Goal: Task Accomplishment & Management: Manage account settings

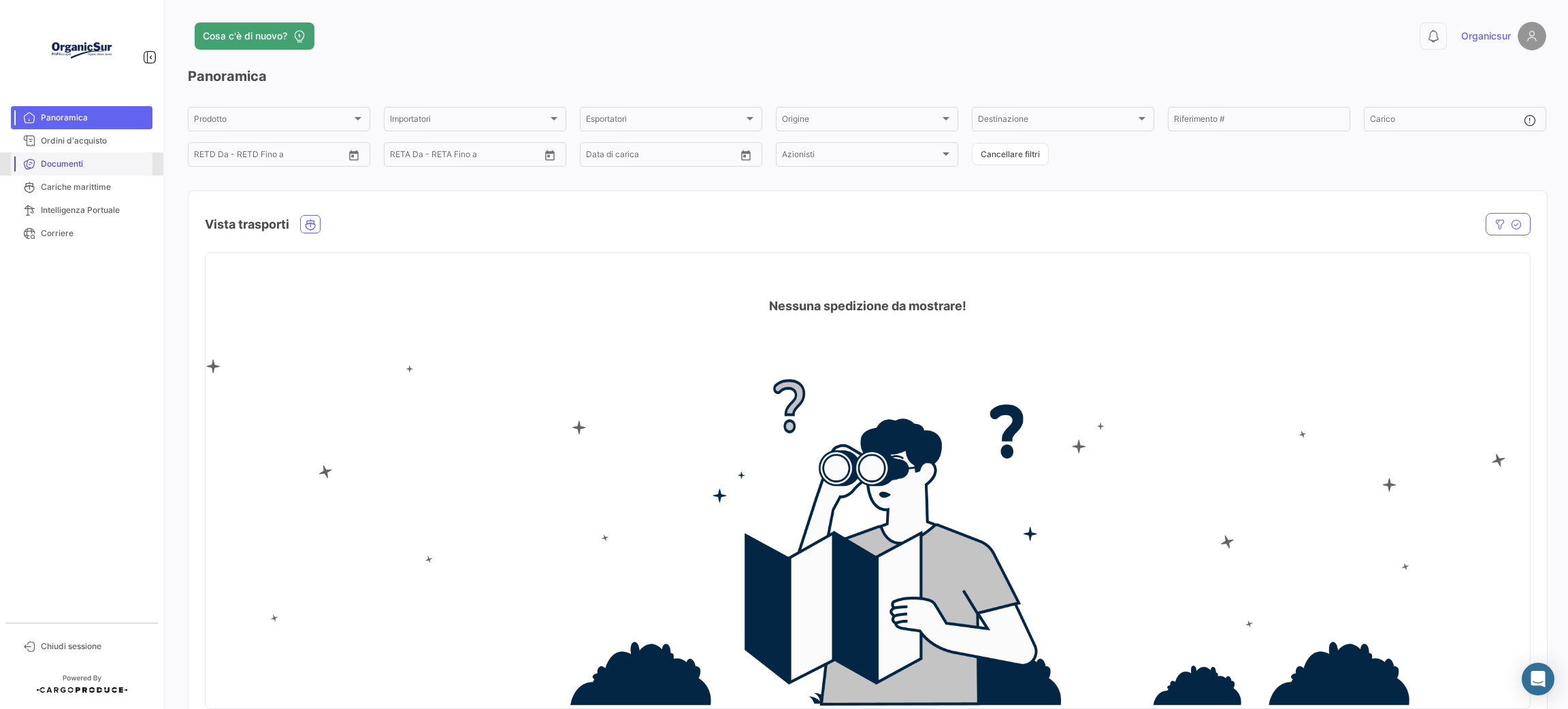
click at [68, 169] on span "Documenti" at bounding box center [94, 164] width 106 height 12
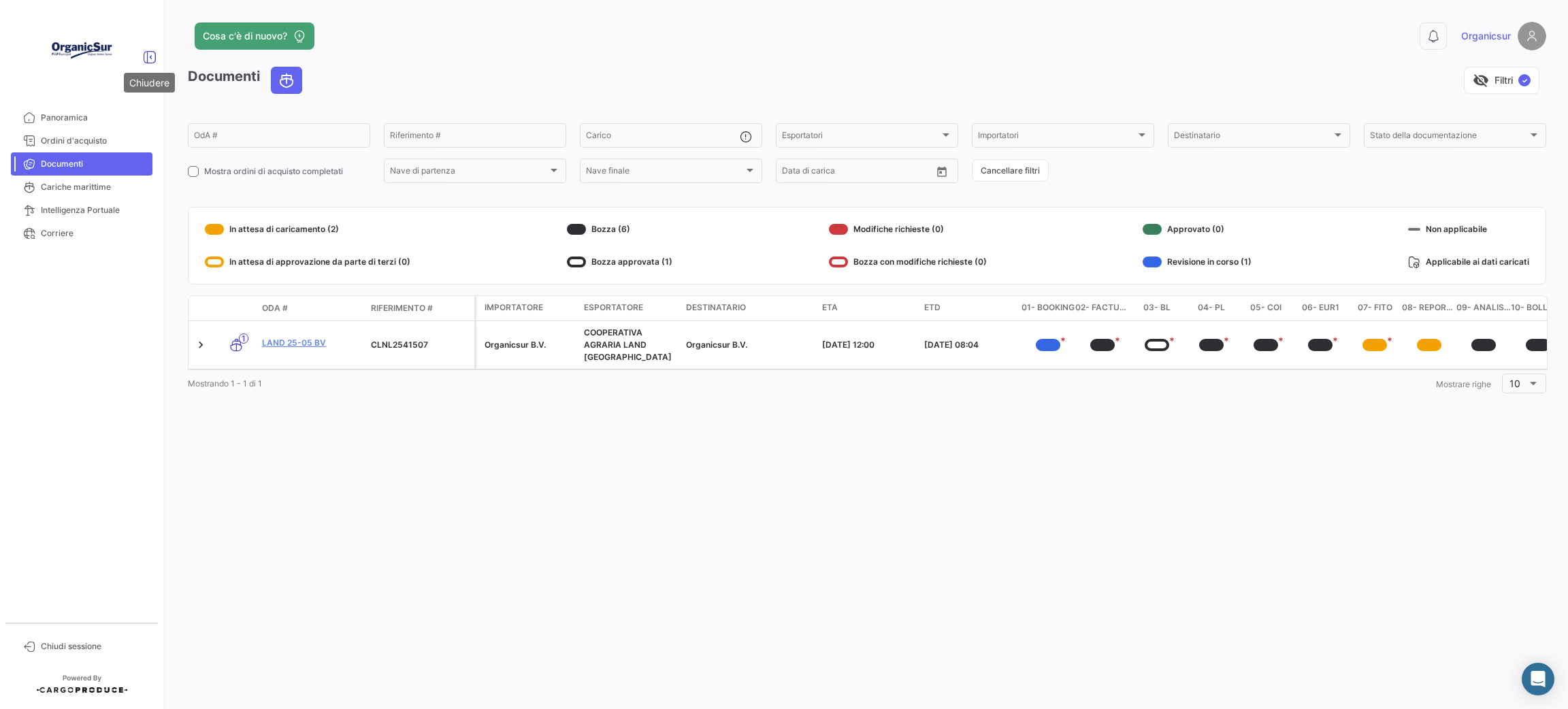
click at [149, 51] on icon at bounding box center [149, 57] width 14 height 14
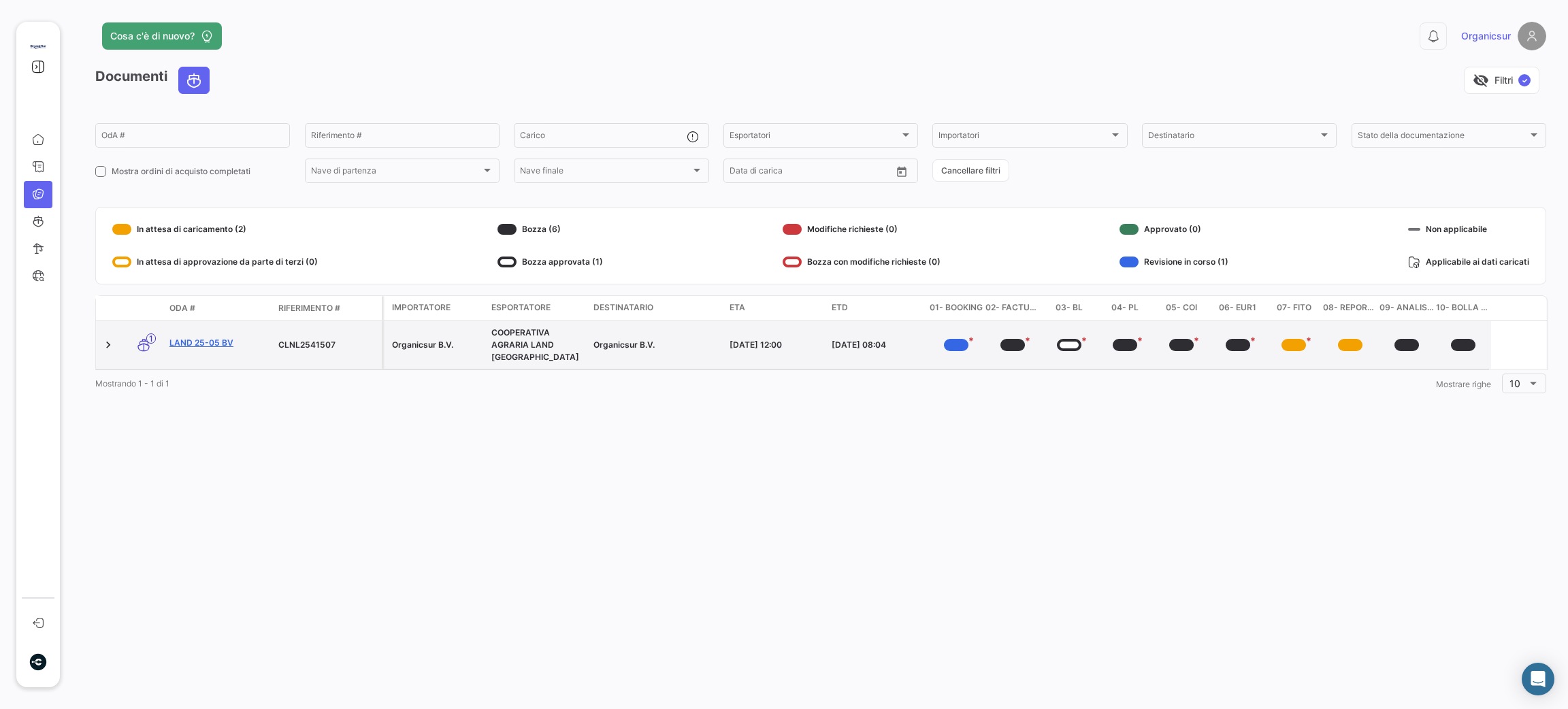
click at [186, 336] on link "LAND 25-05 BV" at bounding box center [218, 342] width 98 height 12
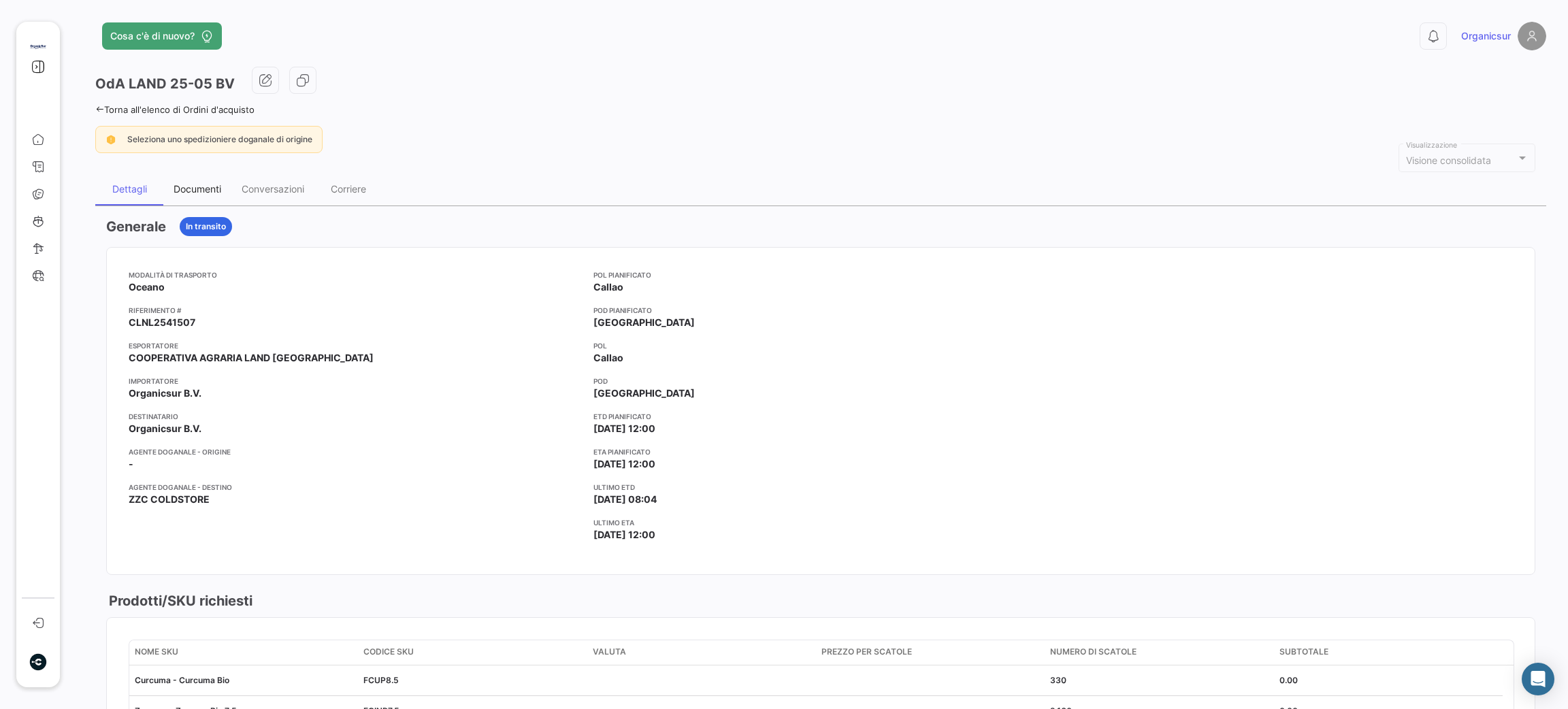
click at [198, 189] on div "Documenti" at bounding box center [197, 189] width 47 height 11
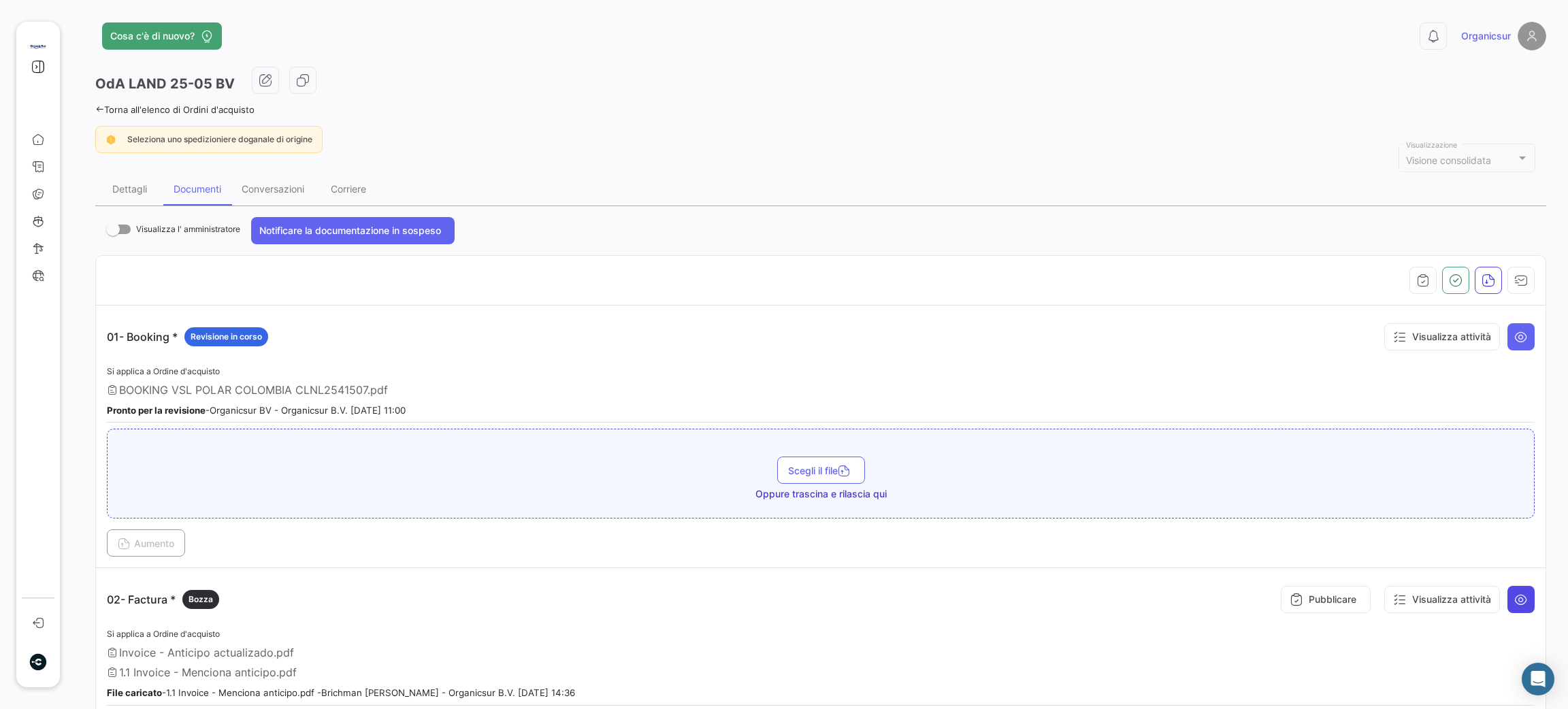
click at [1507, 593] on button at bounding box center [1521, 599] width 27 height 27
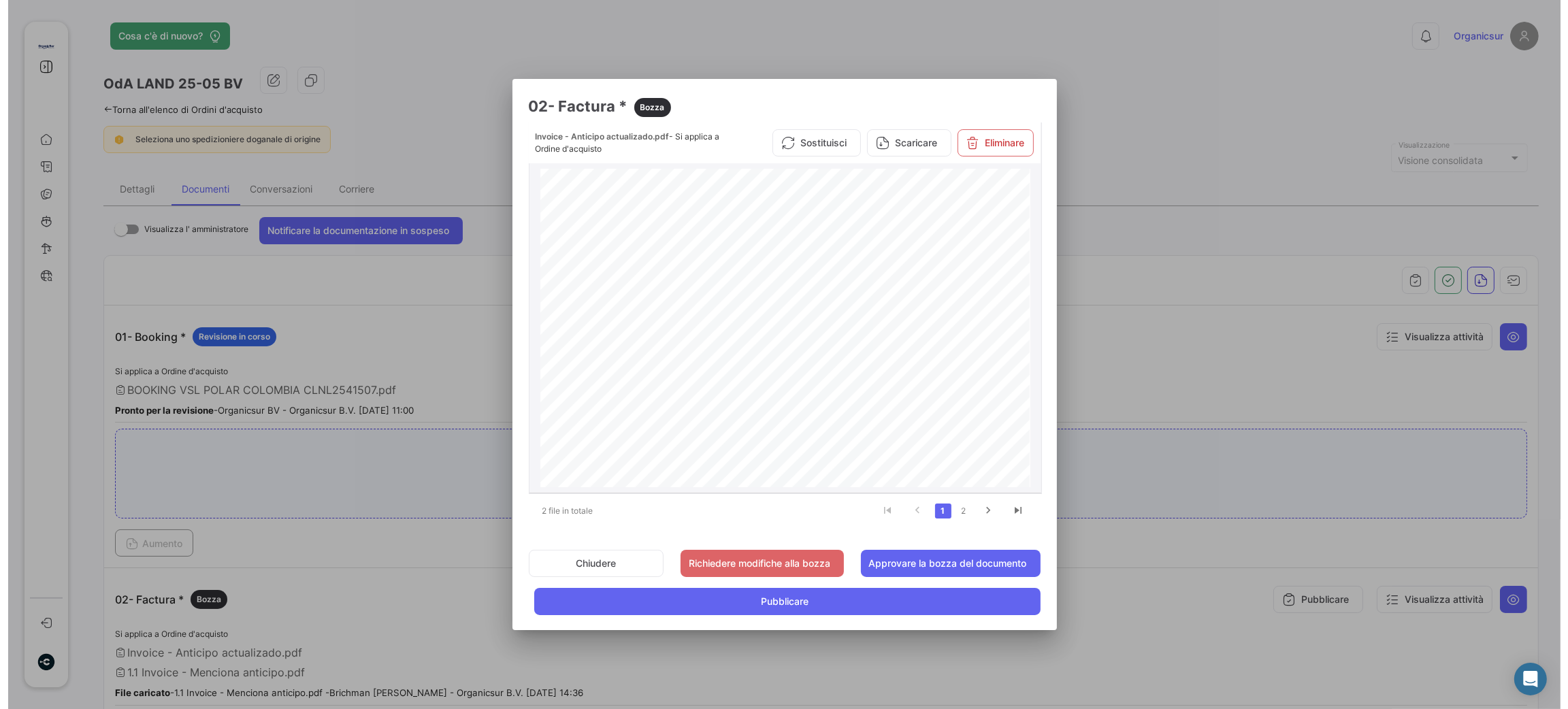
scroll to position [204, 0]
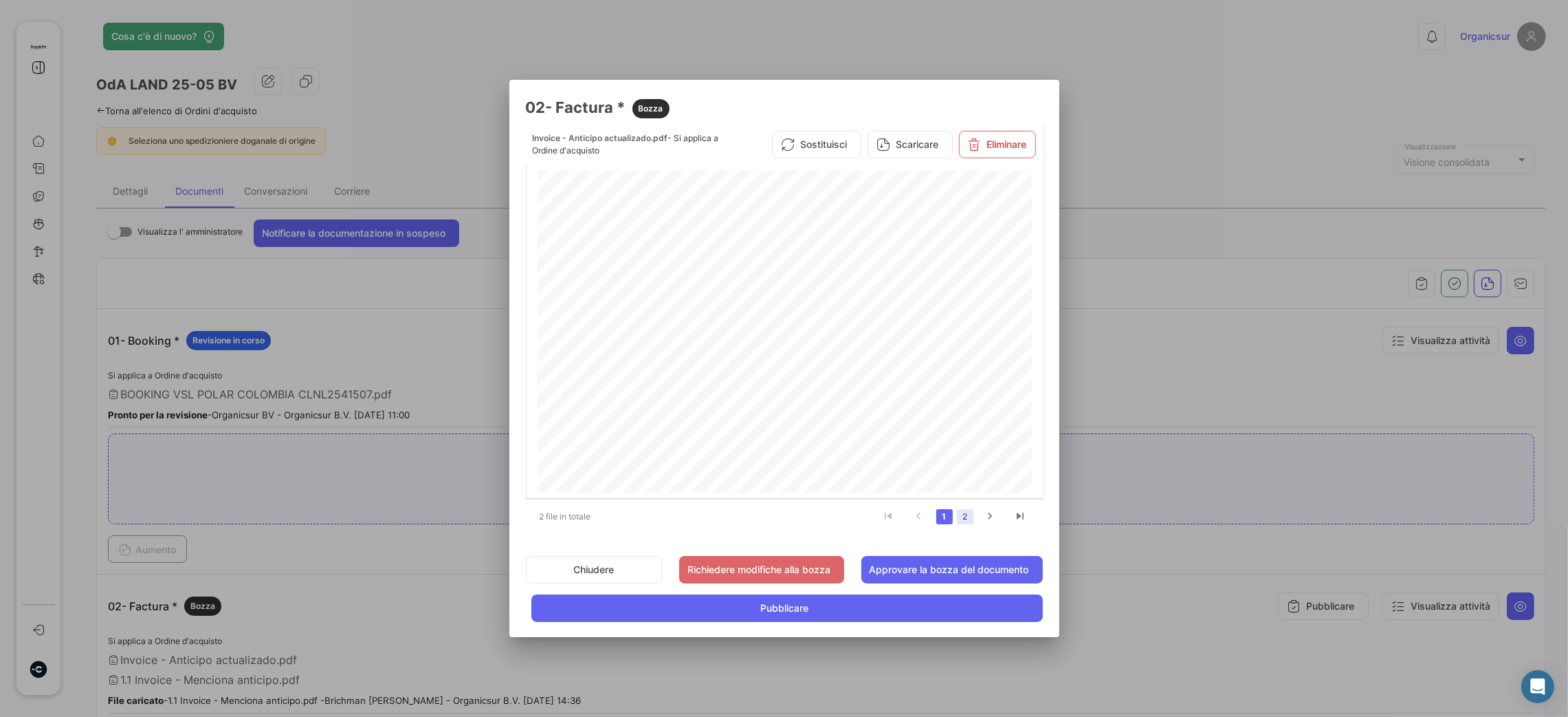
click at [963, 517] on link "2" at bounding box center [965, 516] width 16 height 15
click at [1469, 287] on div at bounding box center [784, 358] width 1568 height 717
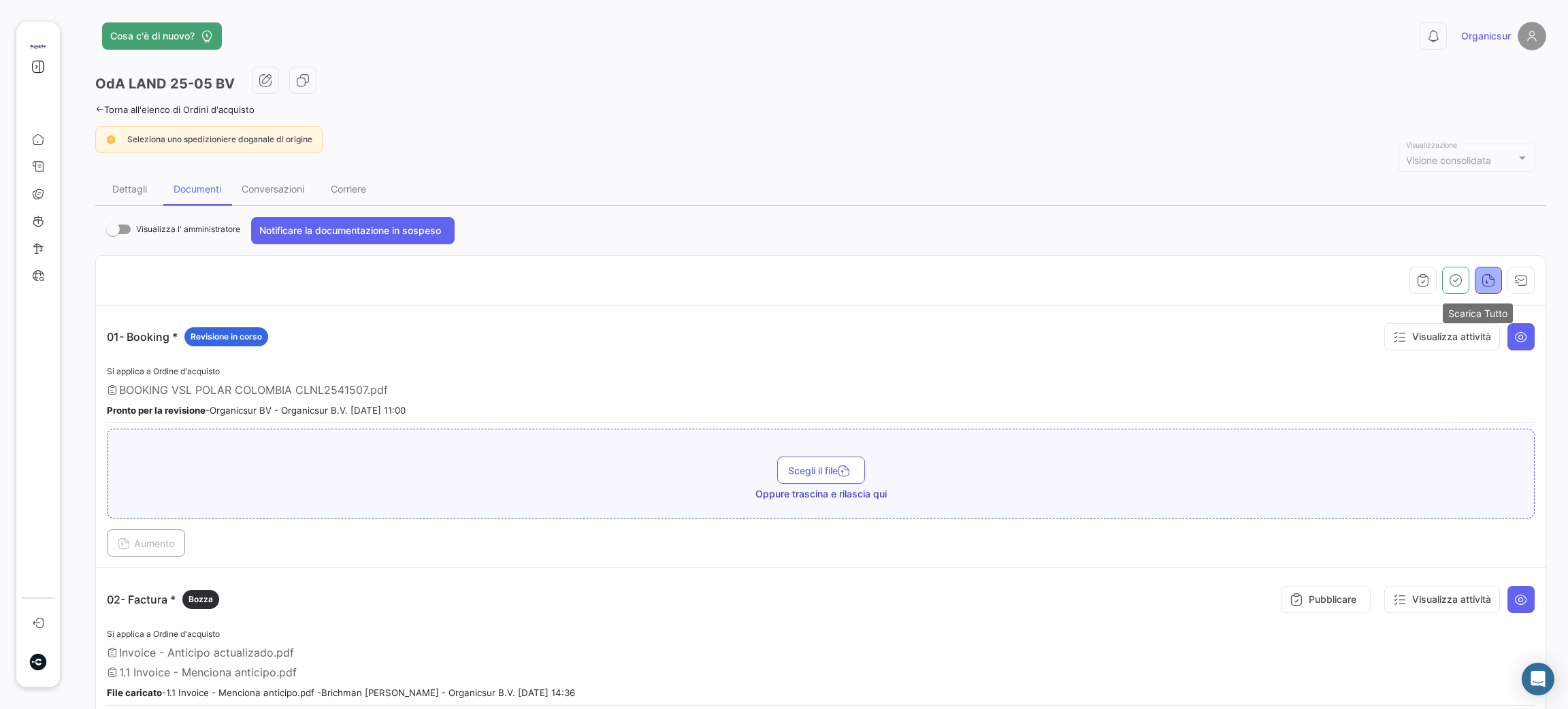
click at [1483, 279] on icon "button" at bounding box center [1488, 280] width 14 height 14
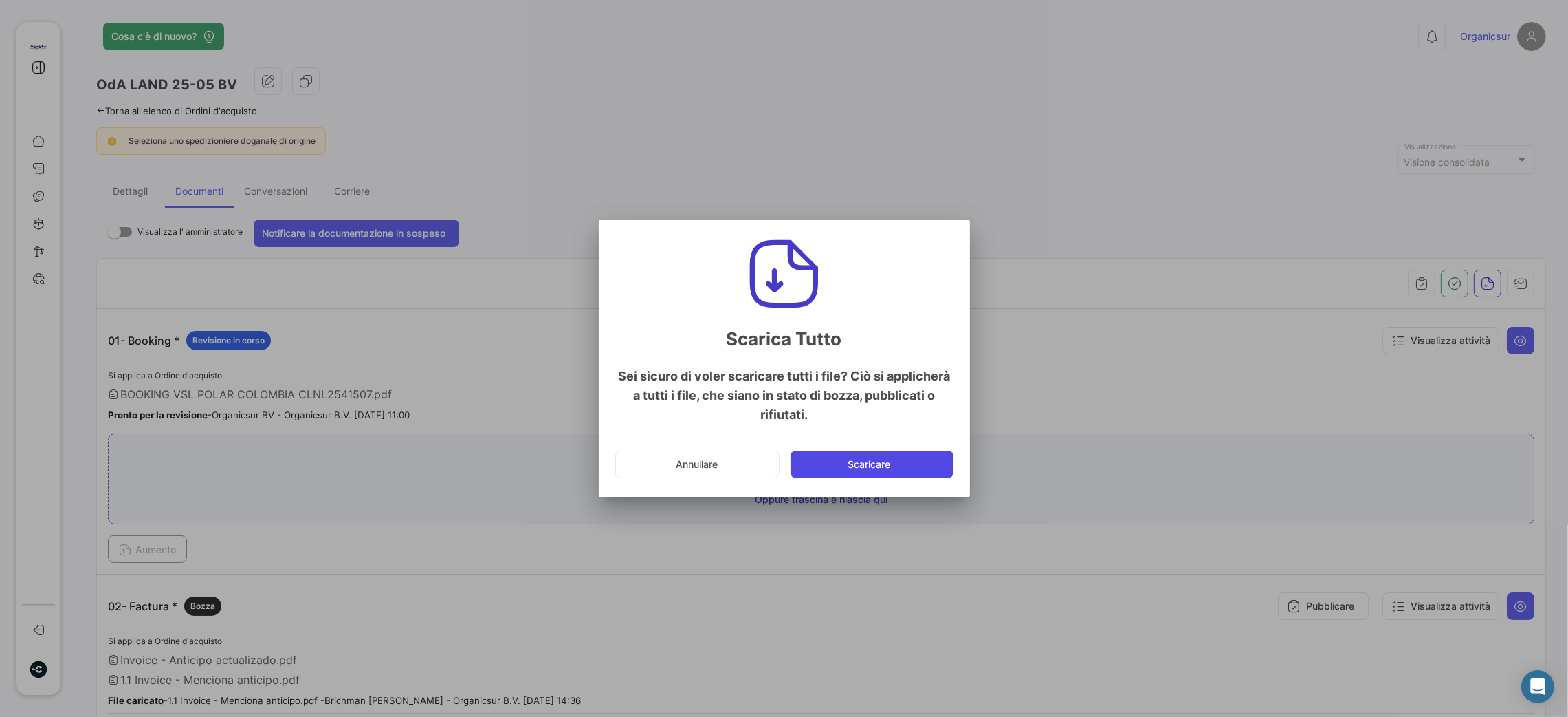
click at [907, 466] on button "Scaricare" at bounding box center [872, 464] width 163 height 28
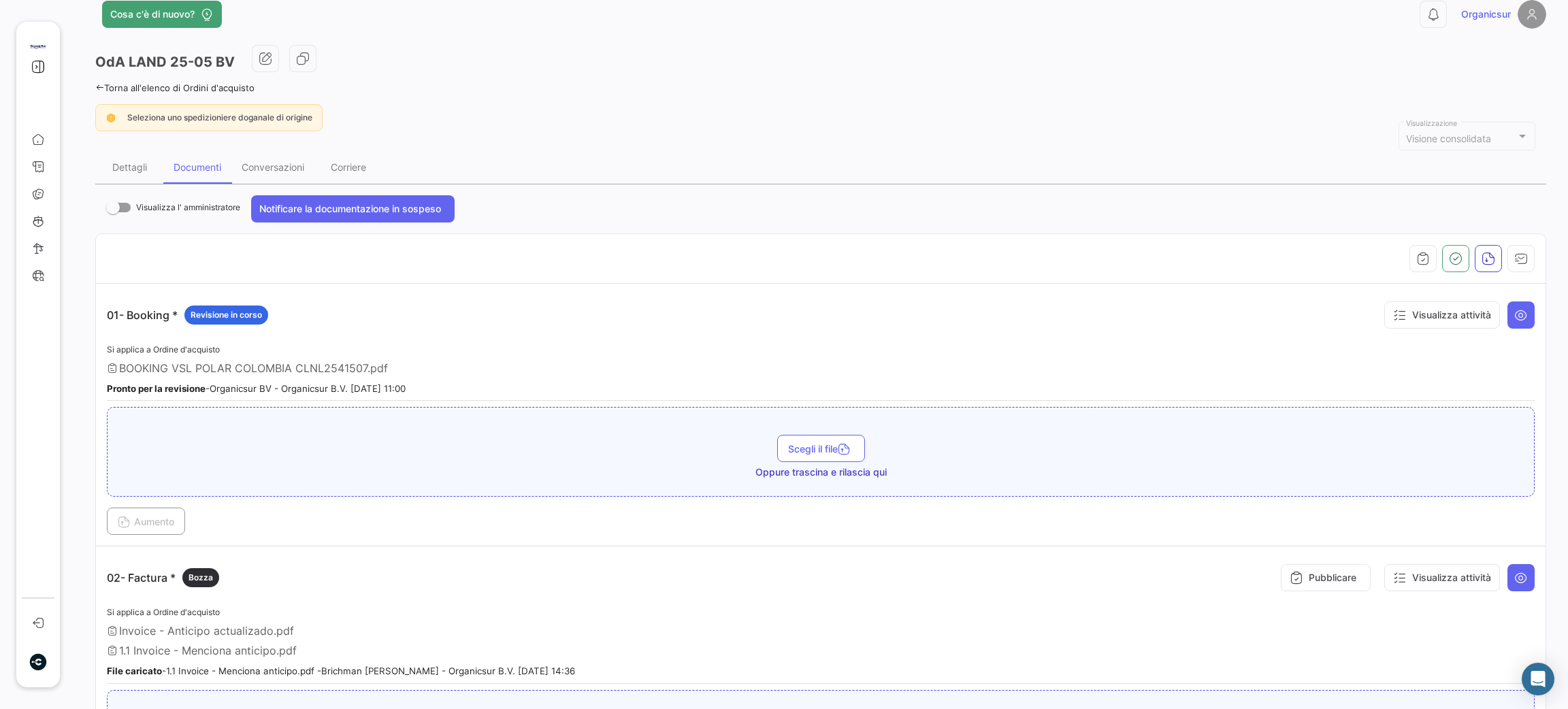
scroll to position [0, 0]
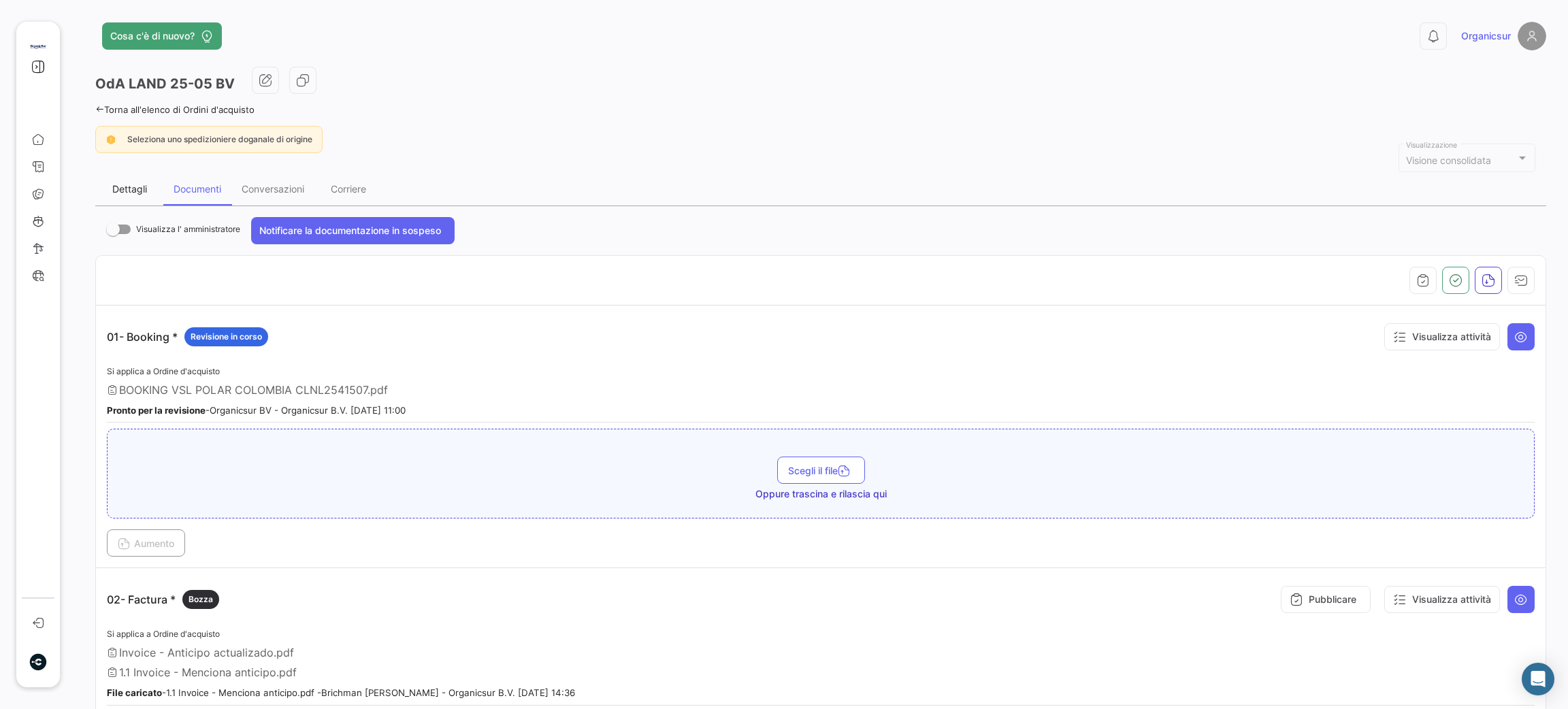
click at [136, 194] on div "Dettagli" at bounding box center [129, 189] width 68 height 33
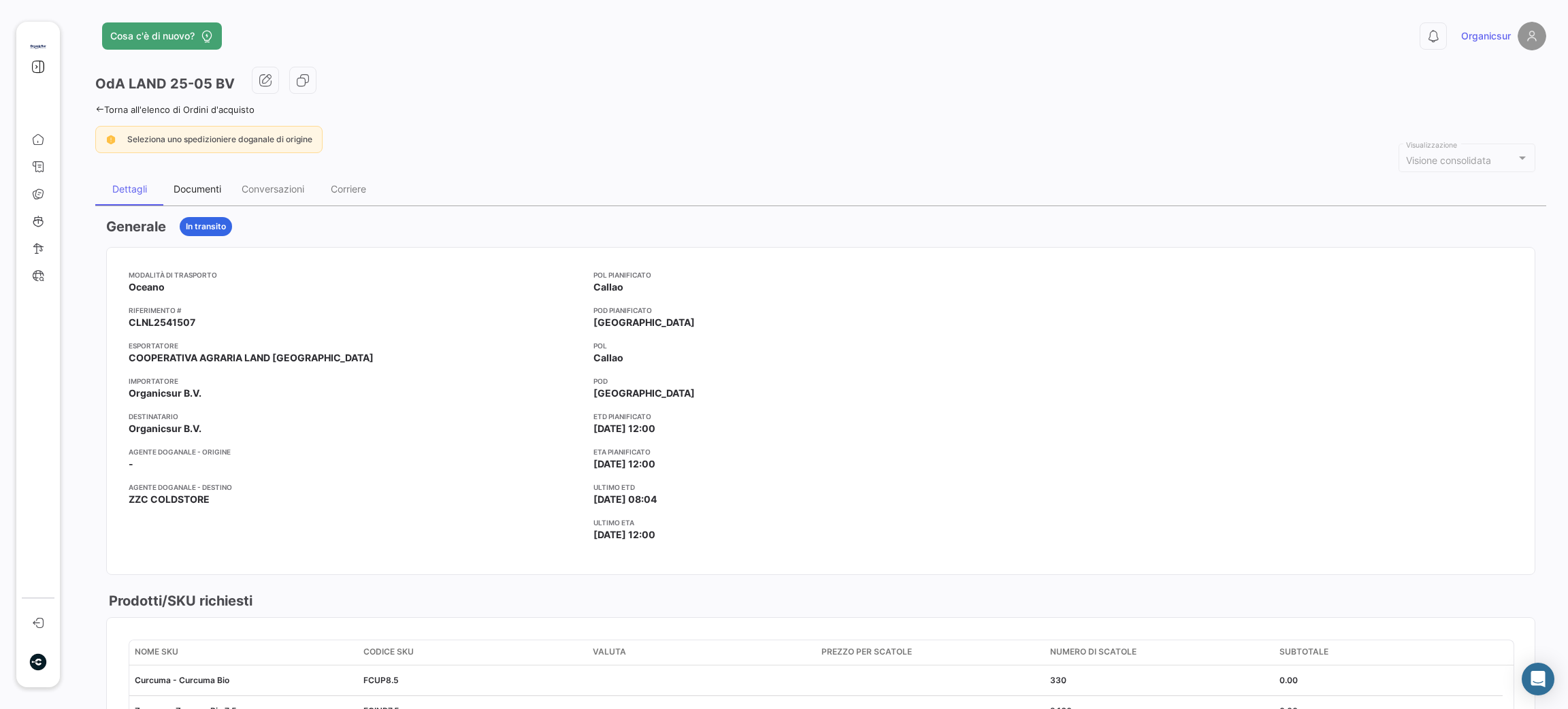
click at [182, 185] on div "Documenti" at bounding box center [197, 189] width 47 height 11
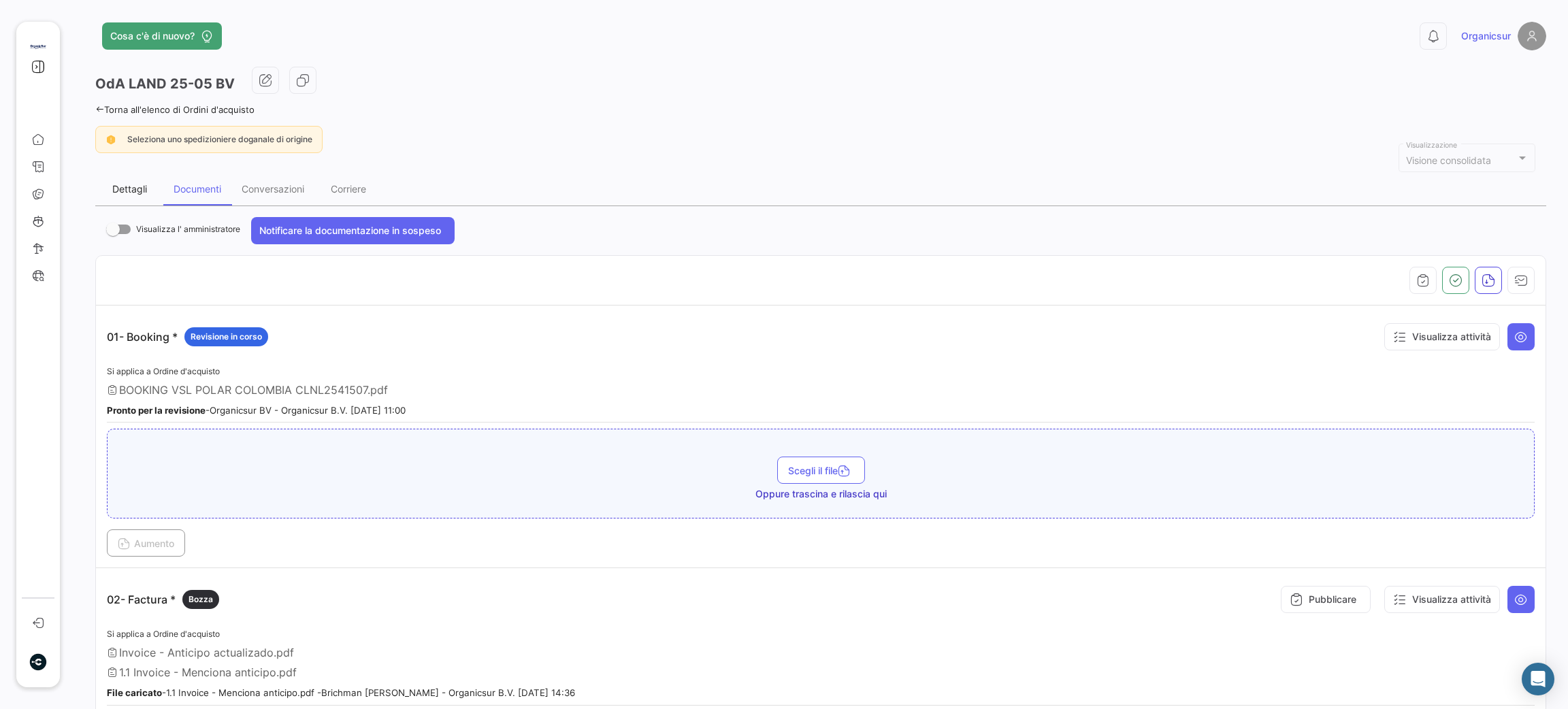
click at [137, 187] on div "Dettagli" at bounding box center [129, 189] width 35 height 11
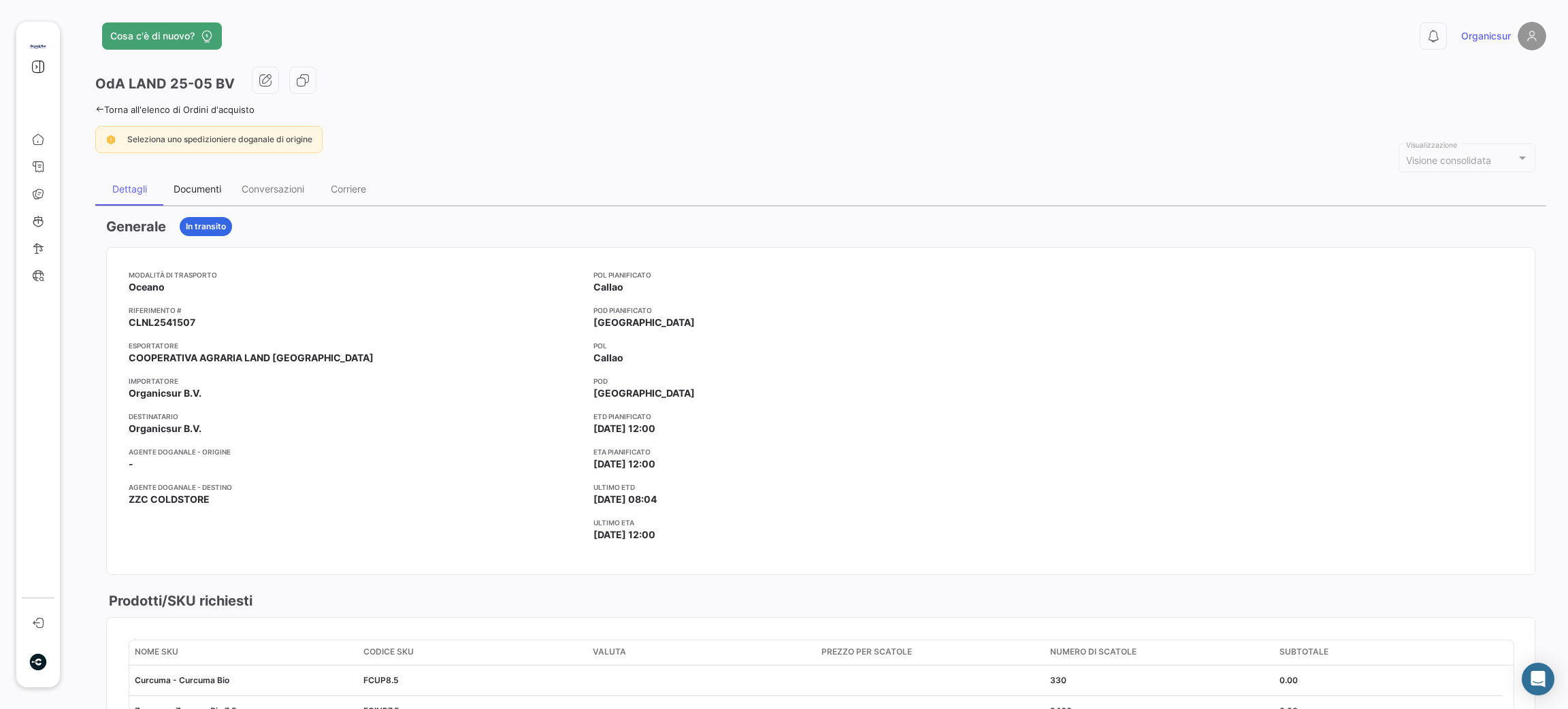
click at [210, 194] on div "Documenti" at bounding box center [197, 189] width 47 height 11
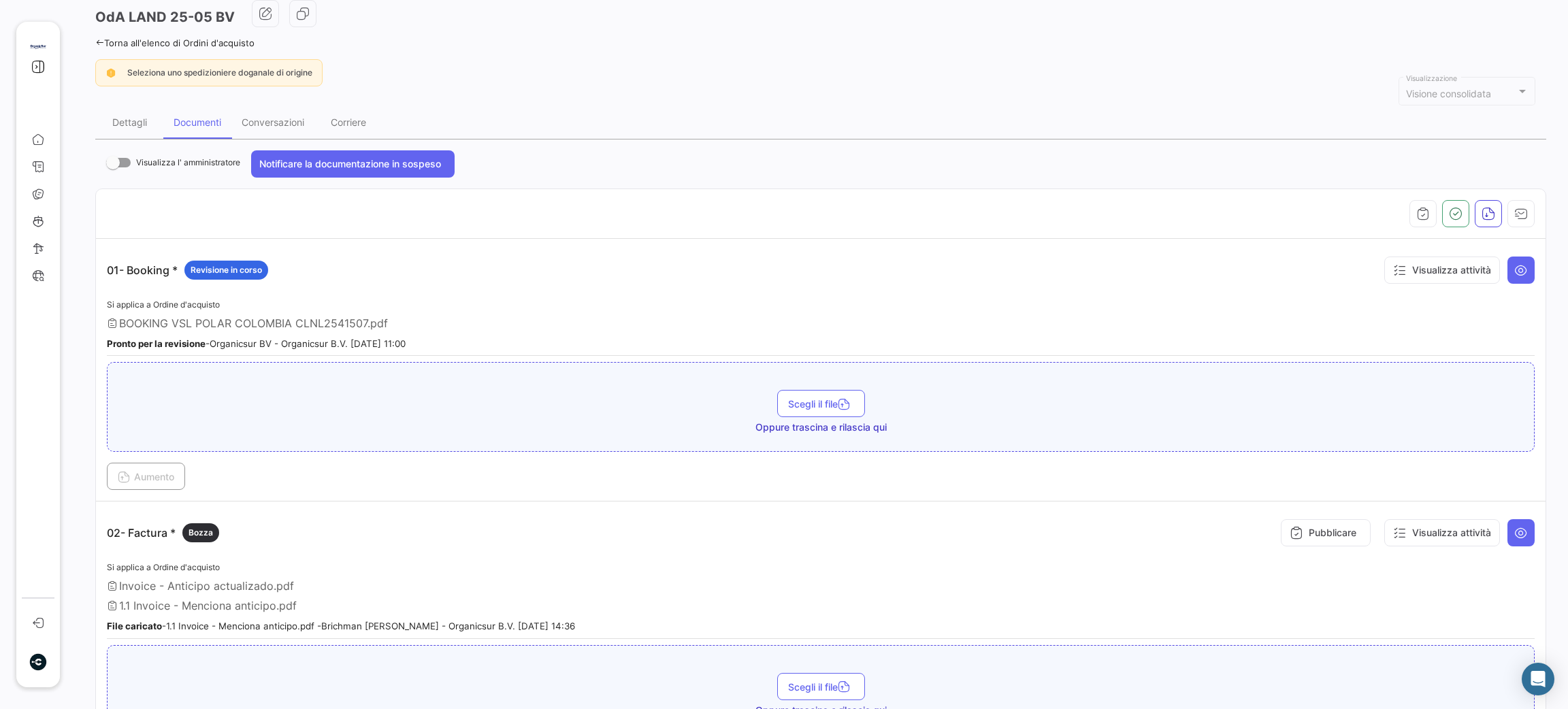
scroll to position [102, 0]
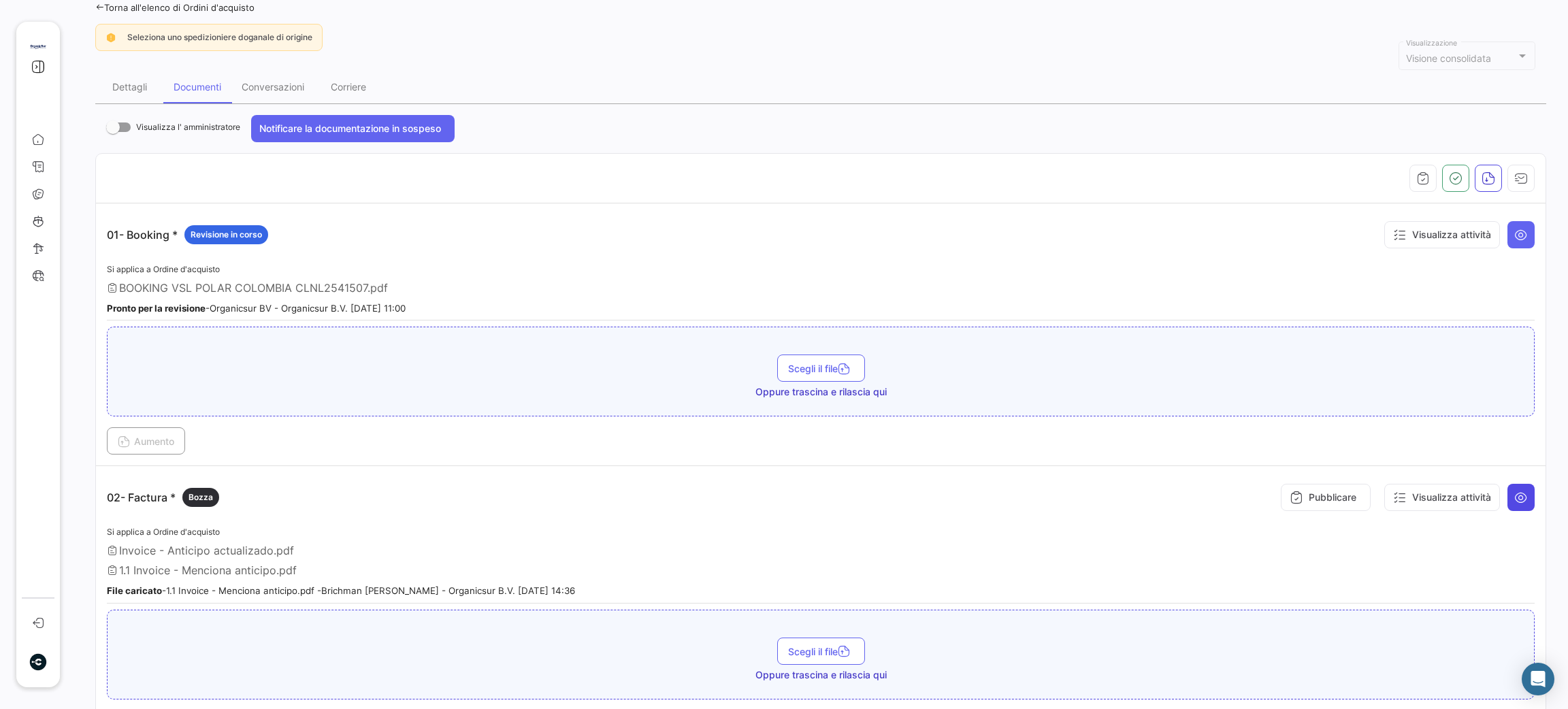
click at [1514, 495] on icon at bounding box center [1521, 497] width 14 height 14
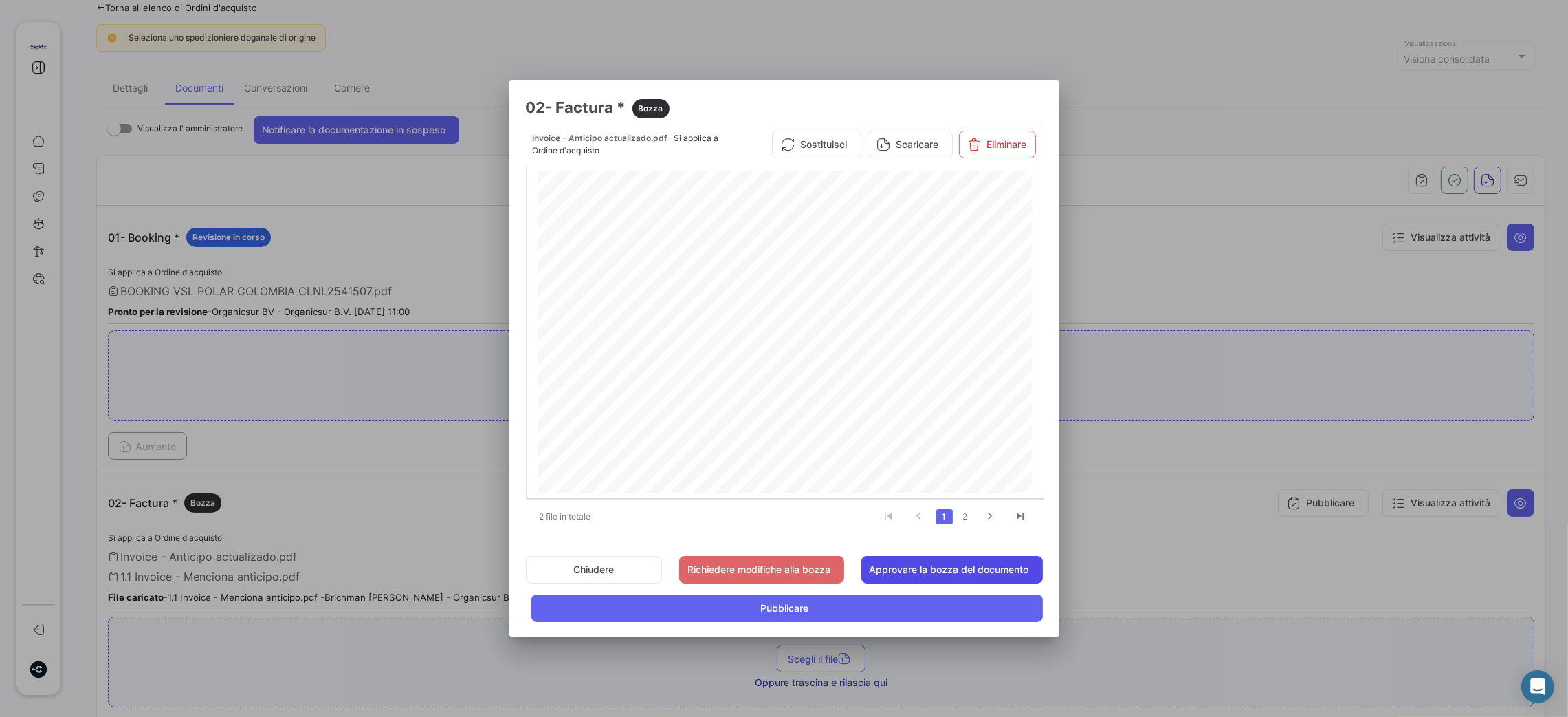
click at [969, 572] on button "Approvare la bozza del documento" at bounding box center [952, 569] width 182 height 28
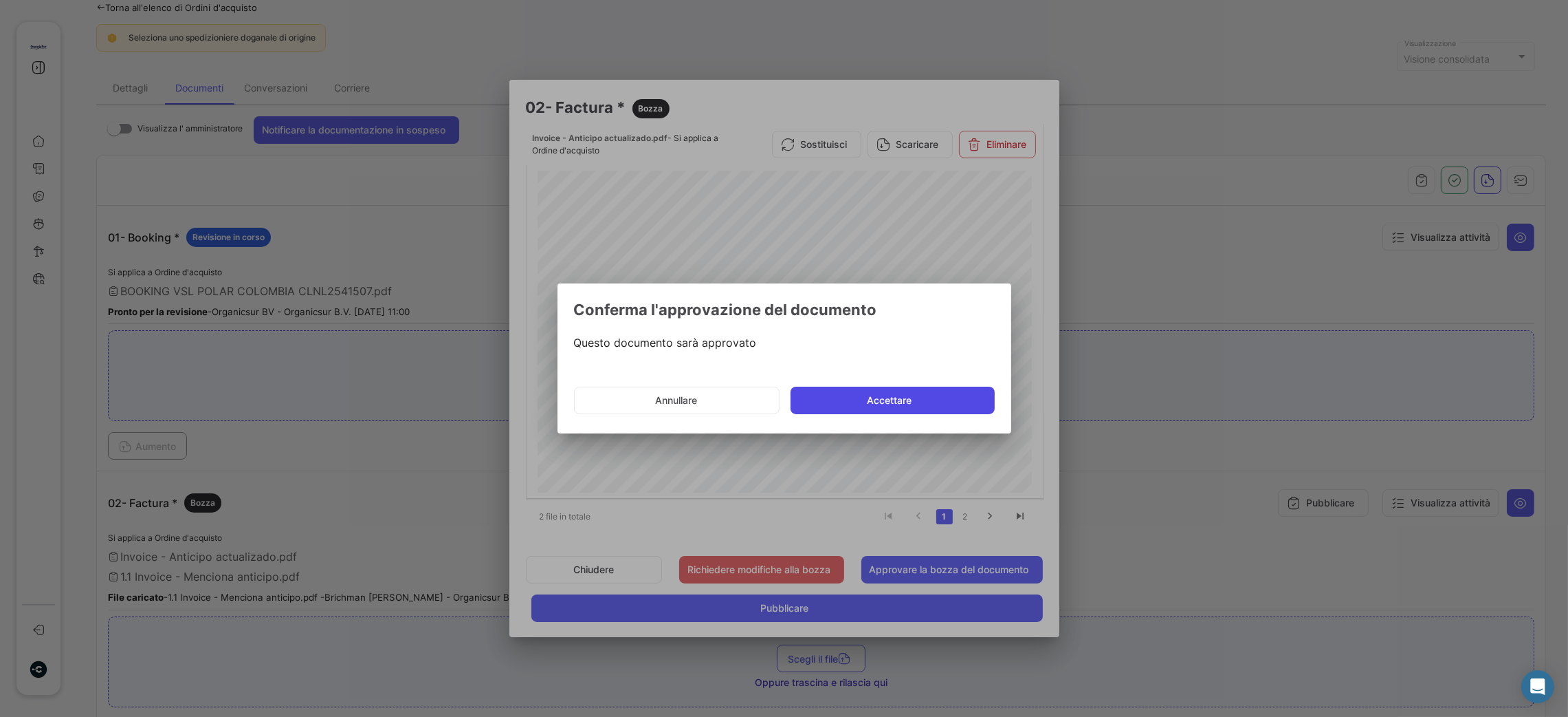
click at [902, 395] on button "Accettare" at bounding box center [893, 400] width 205 height 28
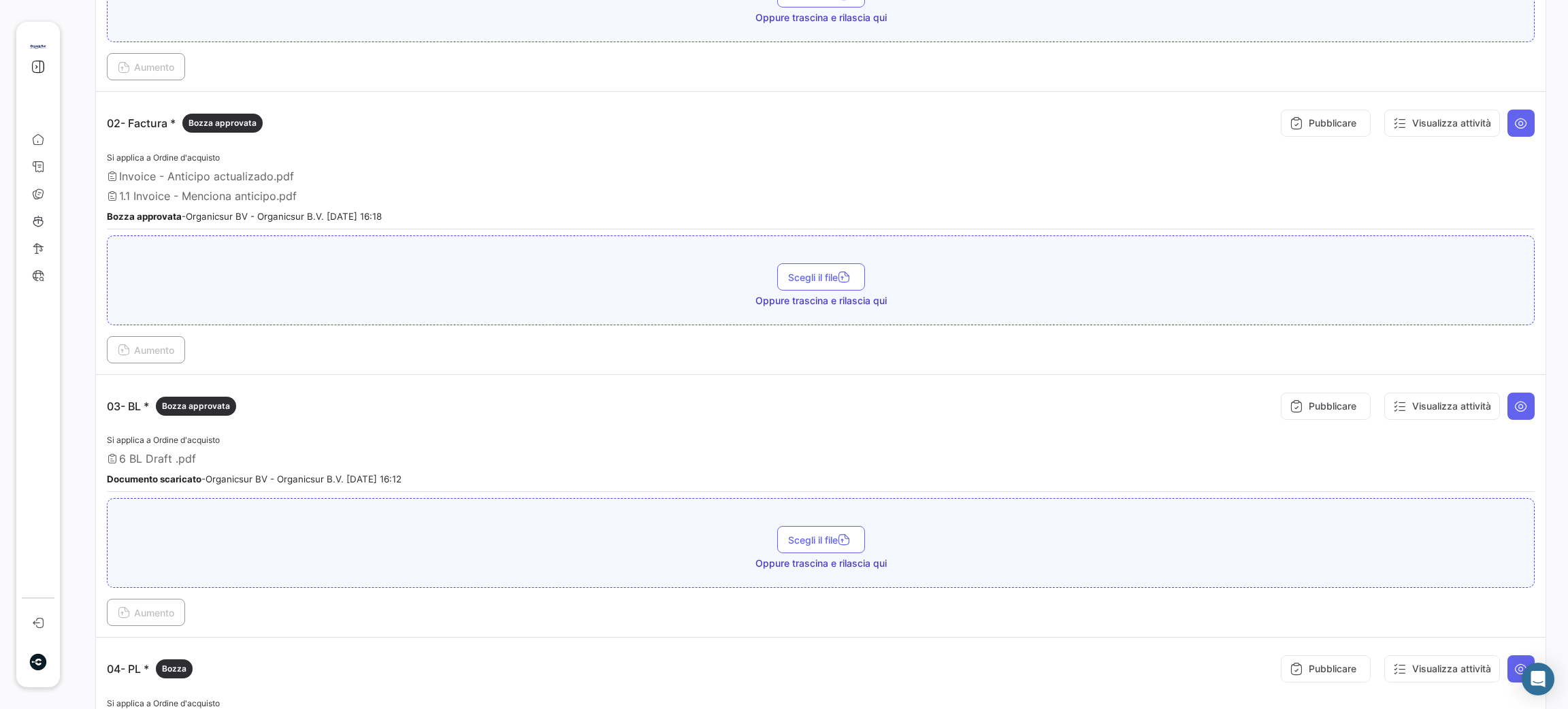
scroll to position [510, 0]
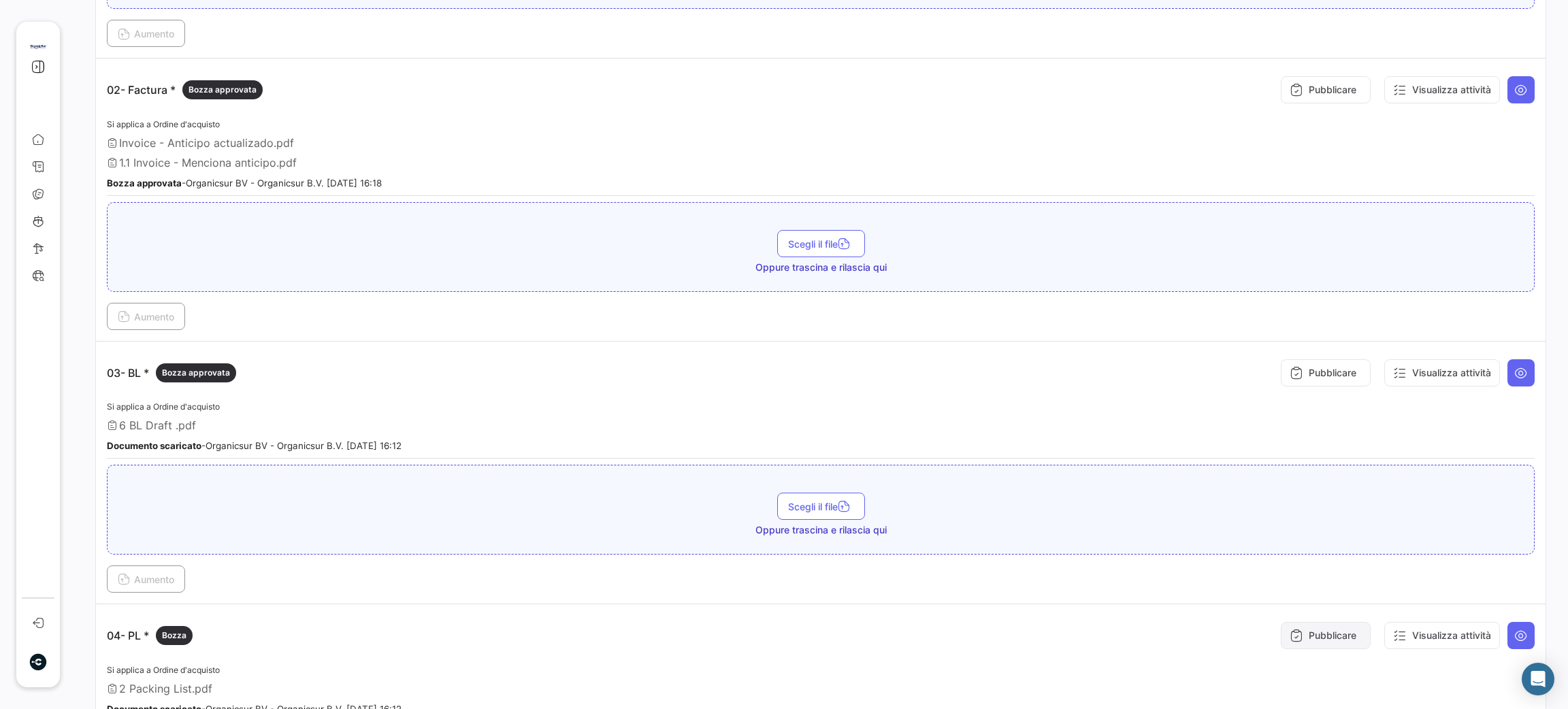
click at [1325, 638] on button "Pubblicare" at bounding box center [1325, 635] width 90 height 27
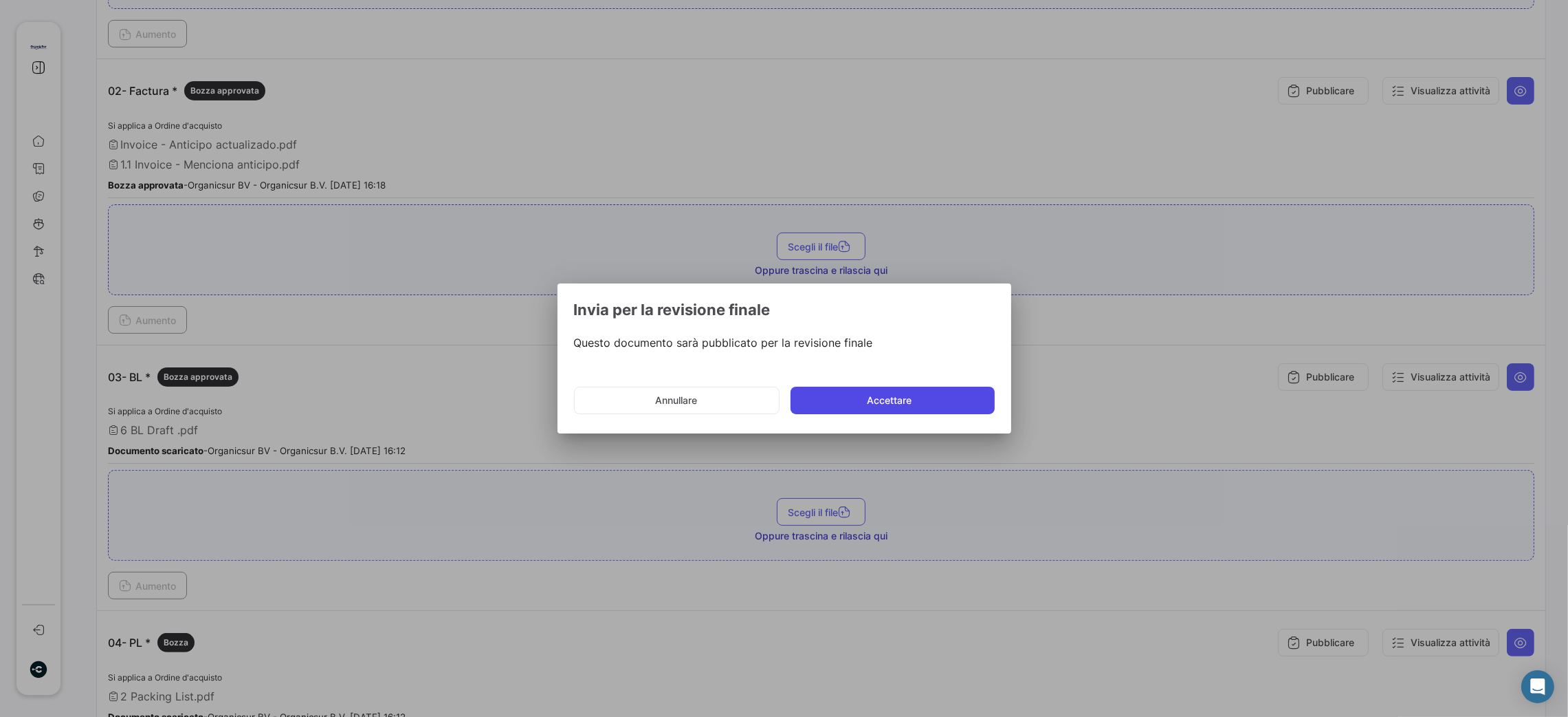
click at [915, 389] on button "Accettare" at bounding box center [893, 400] width 205 height 28
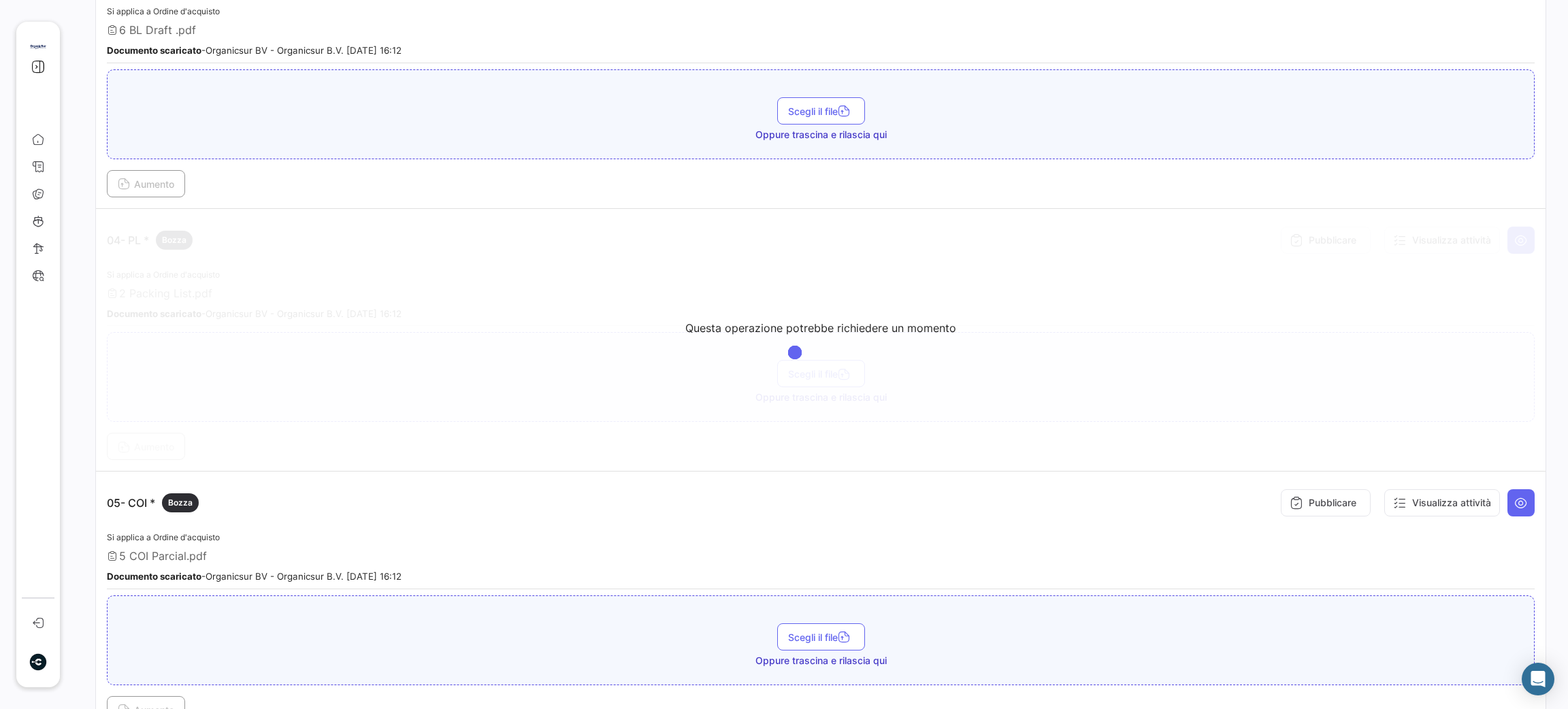
scroll to position [918, 0]
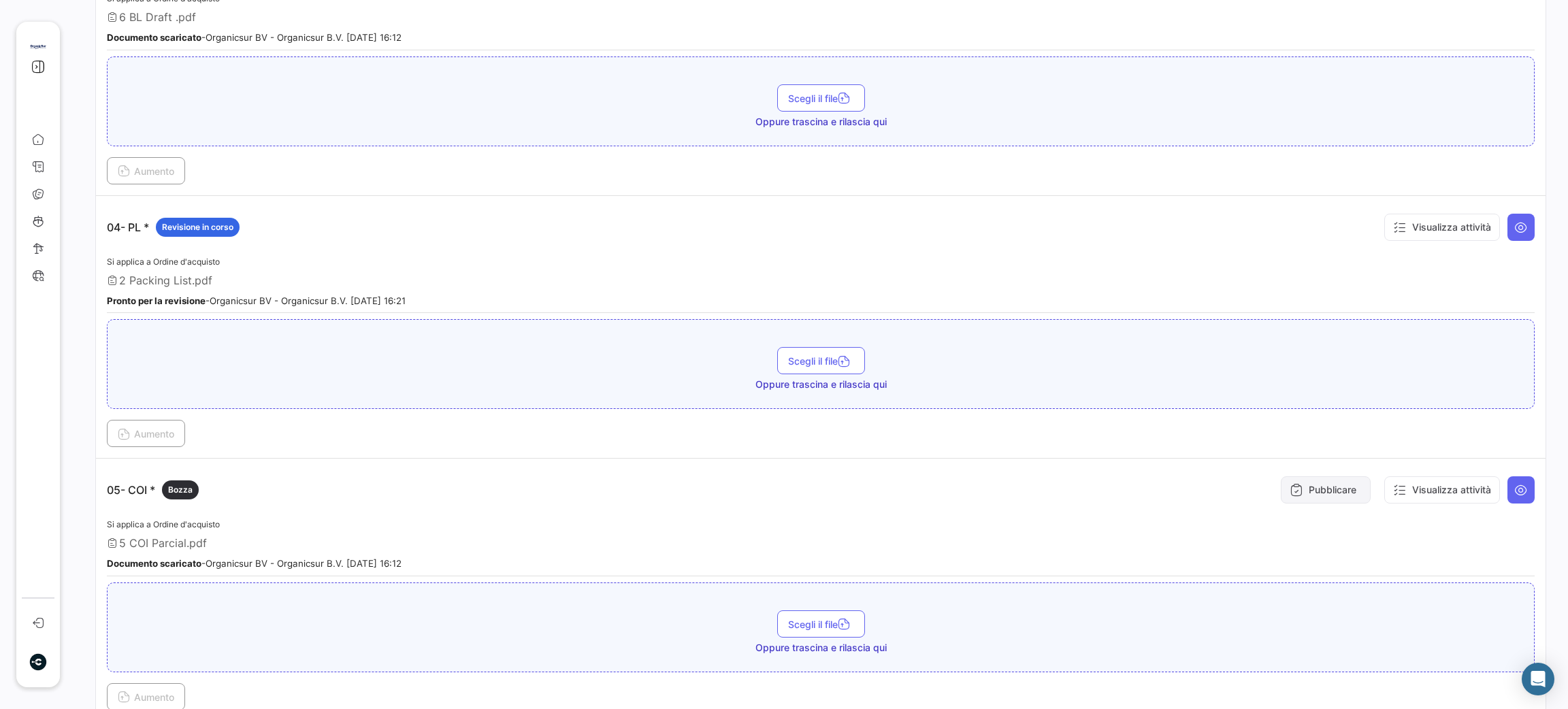
click at [1322, 483] on button "Pubblicare" at bounding box center [1325, 490] width 90 height 27
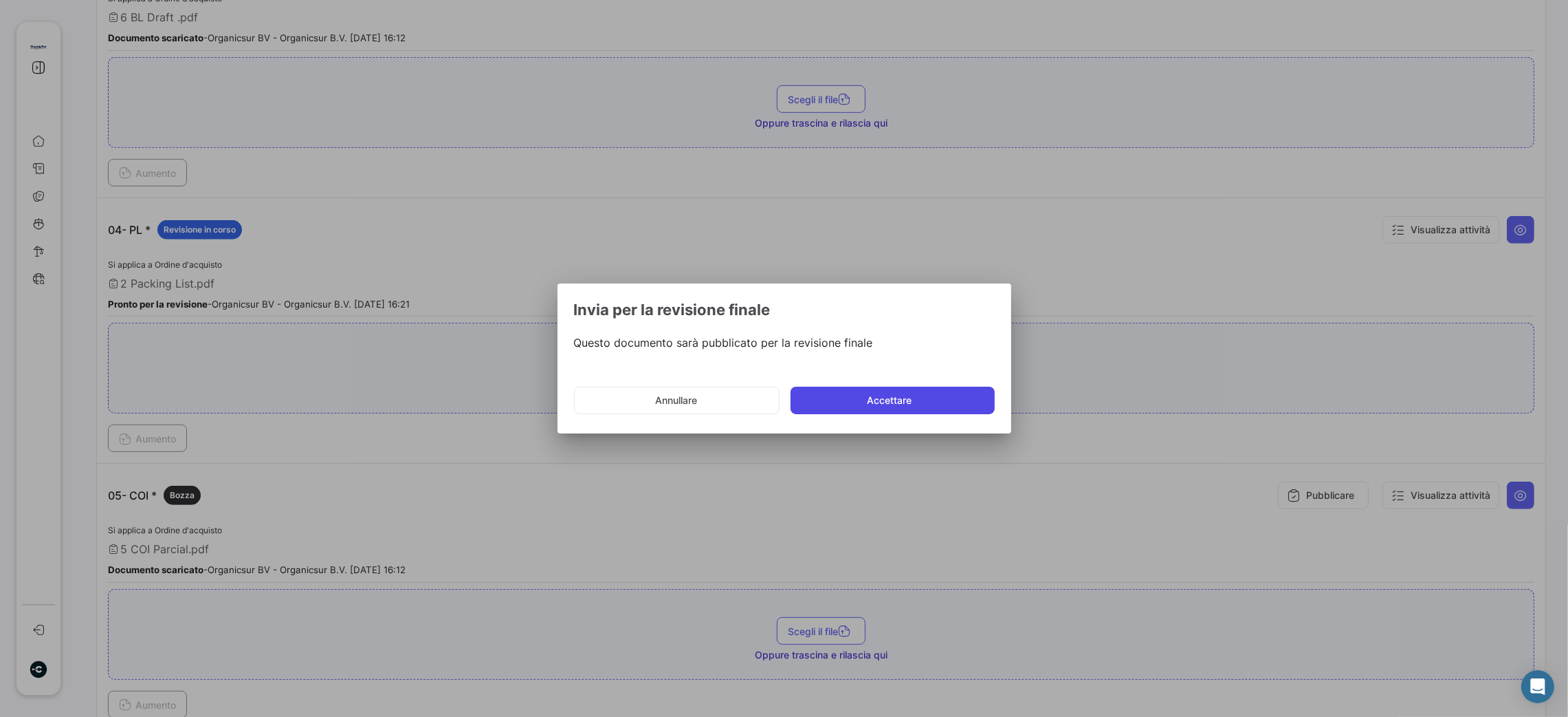
click at [864, 396] on button "Accettare" at bounding box center [893, 400] width 205 height 28
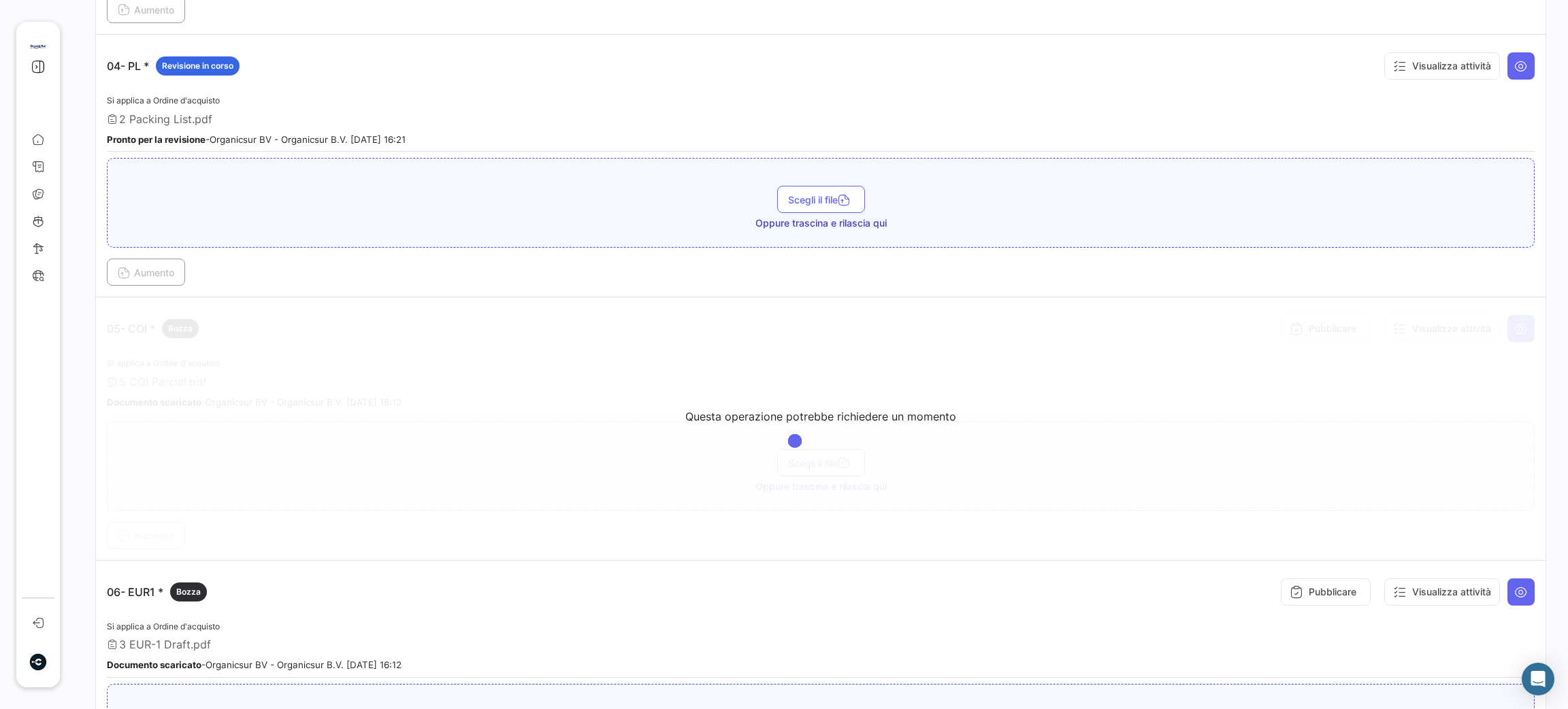
scroll to position [1122, 0]
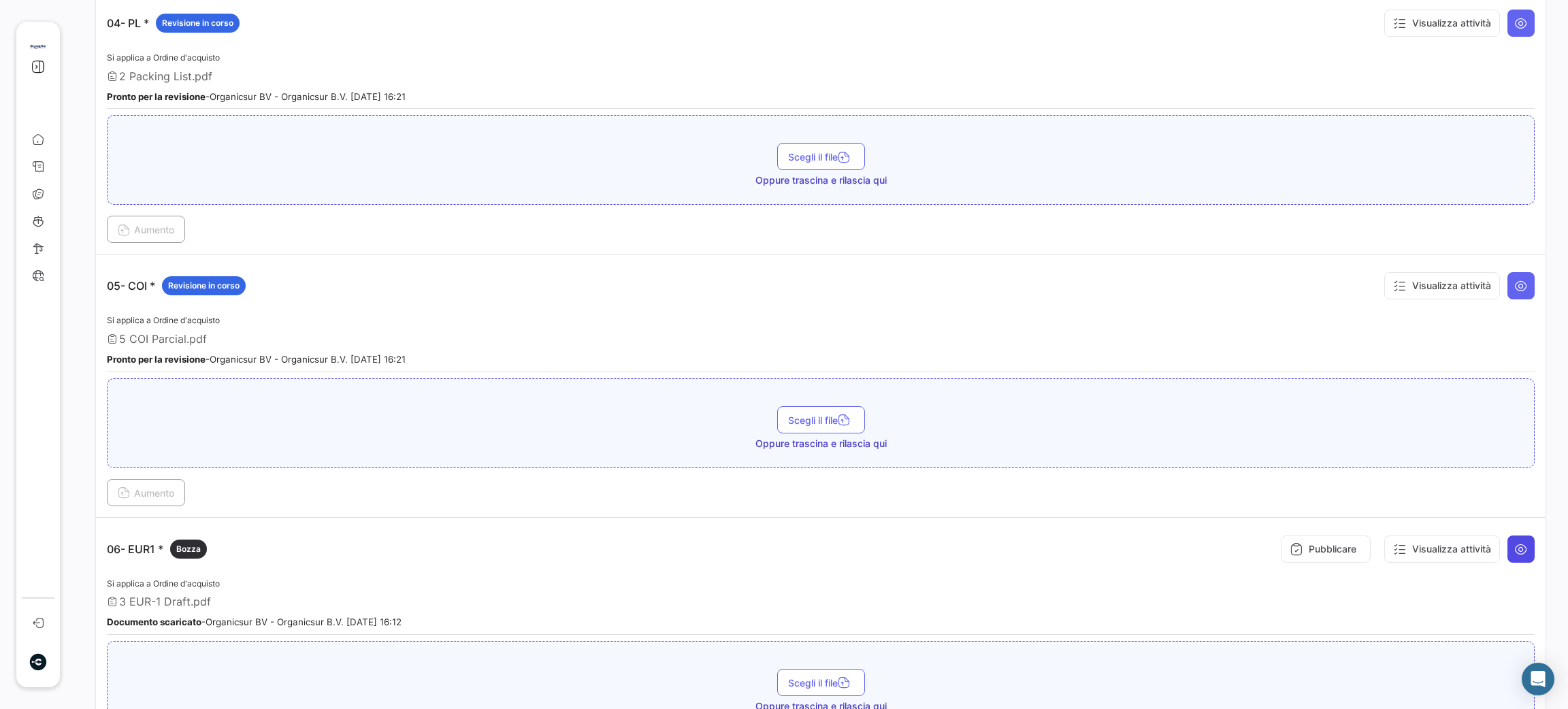
click at [1514, 542] on icon at bounding box center [1521, 548] width 14 height 14
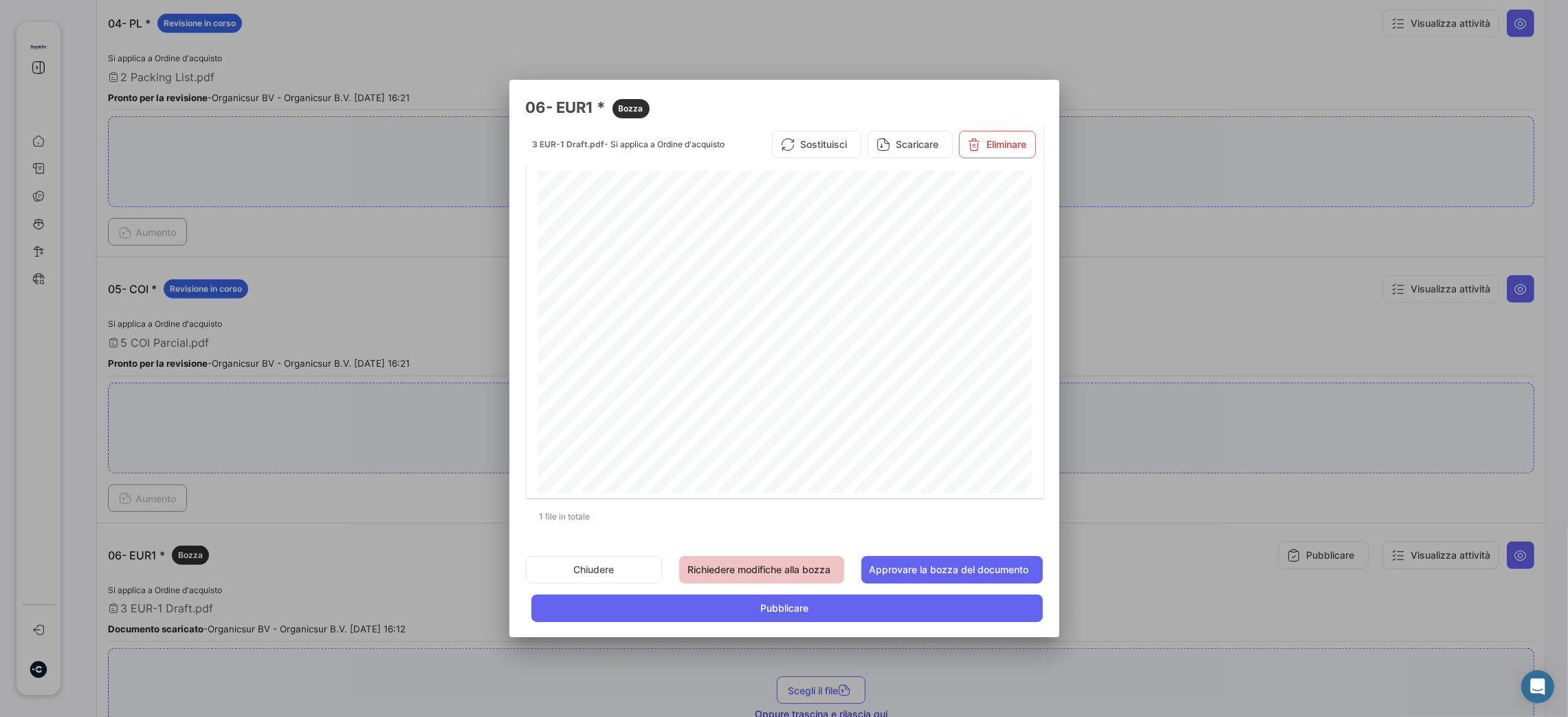
click at [757, 572] on button "Richiedere modifiche alla bozza" at bounding box center [761, 569] width 165 height 28
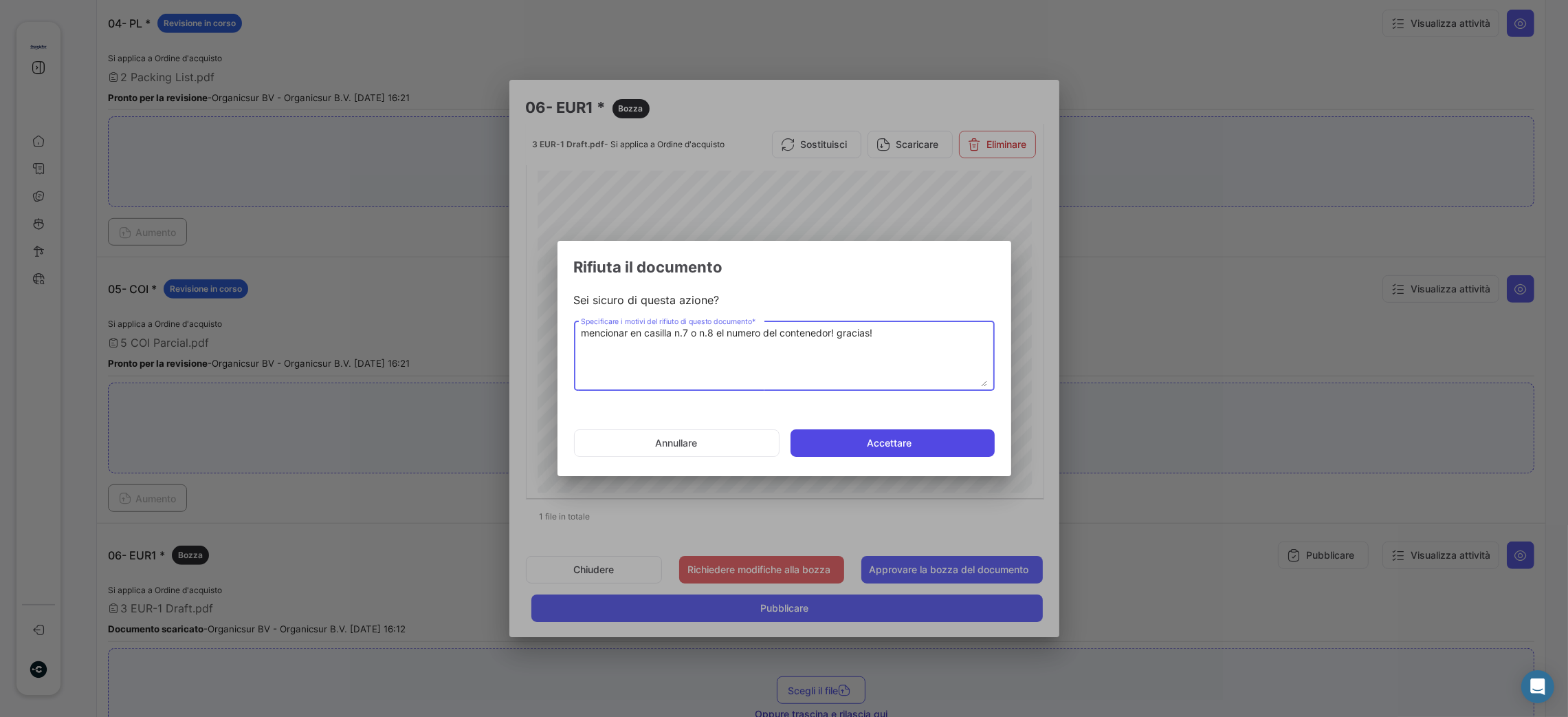
type textarea "mencionar en casilla n.7 o n.8 el numero del contenedor! gracias!"
click at [916, 443] on button "Accettare" at bounding box center [893, 443] width 205 height 28
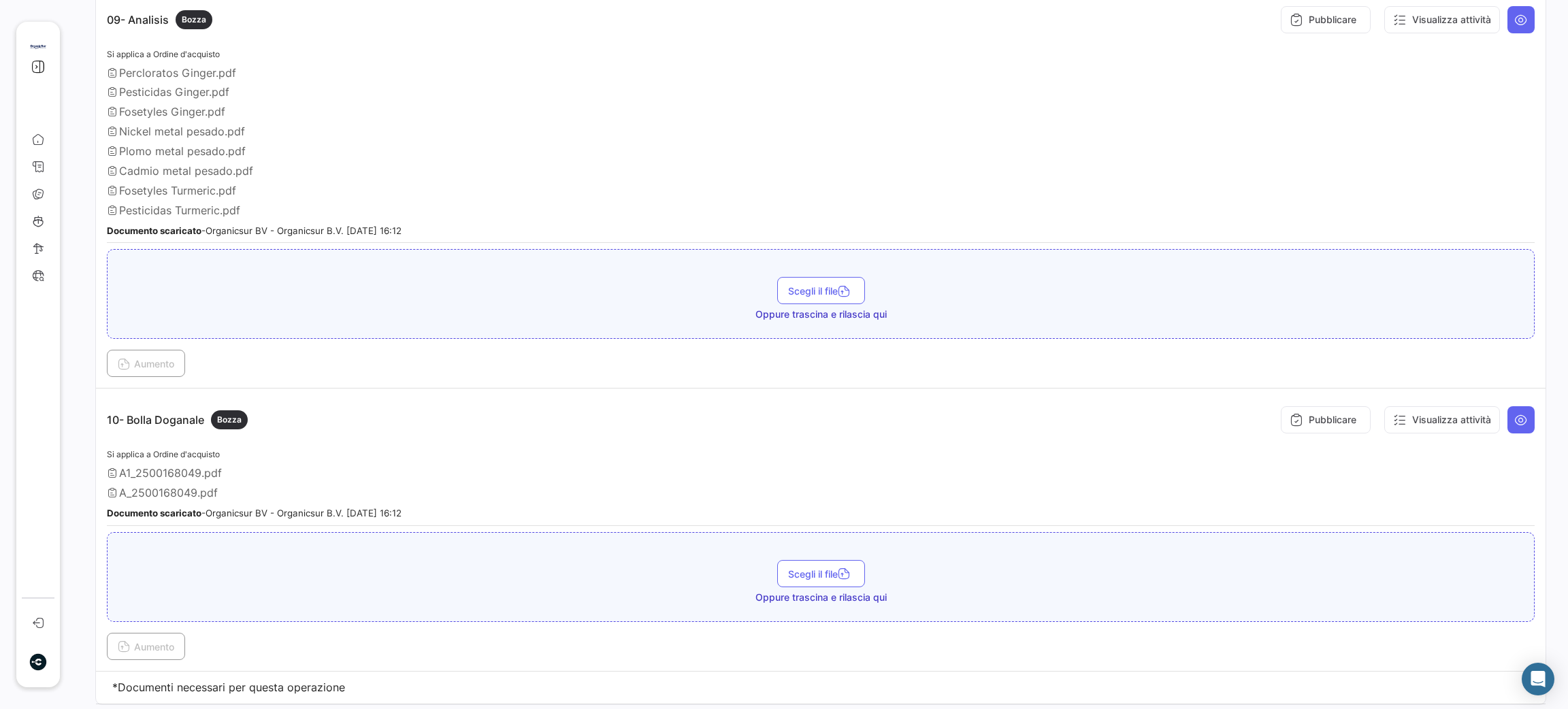
scroll to position [2336, 0]
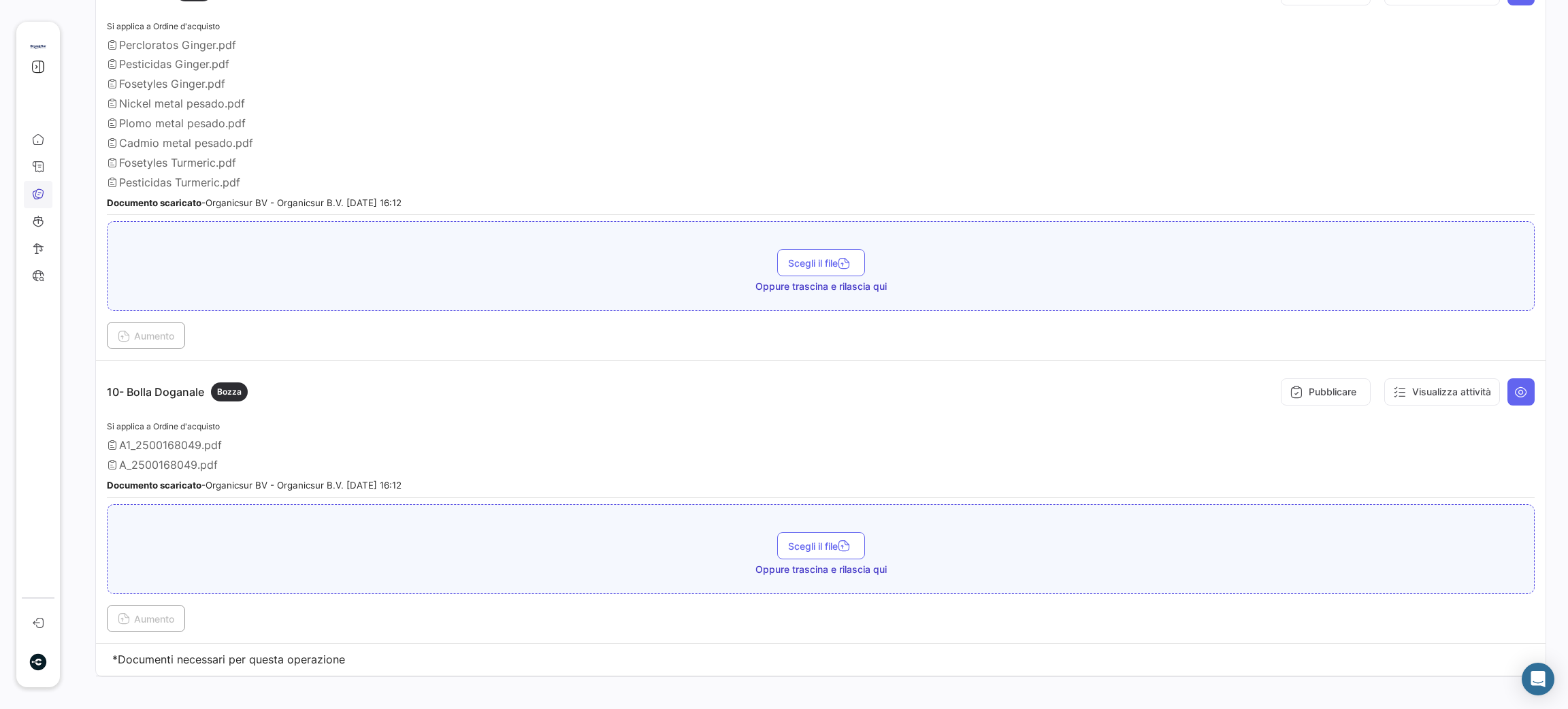
click at [36, 202] on link "Documenti" at bounding box center [39, 194] width 29 height 27
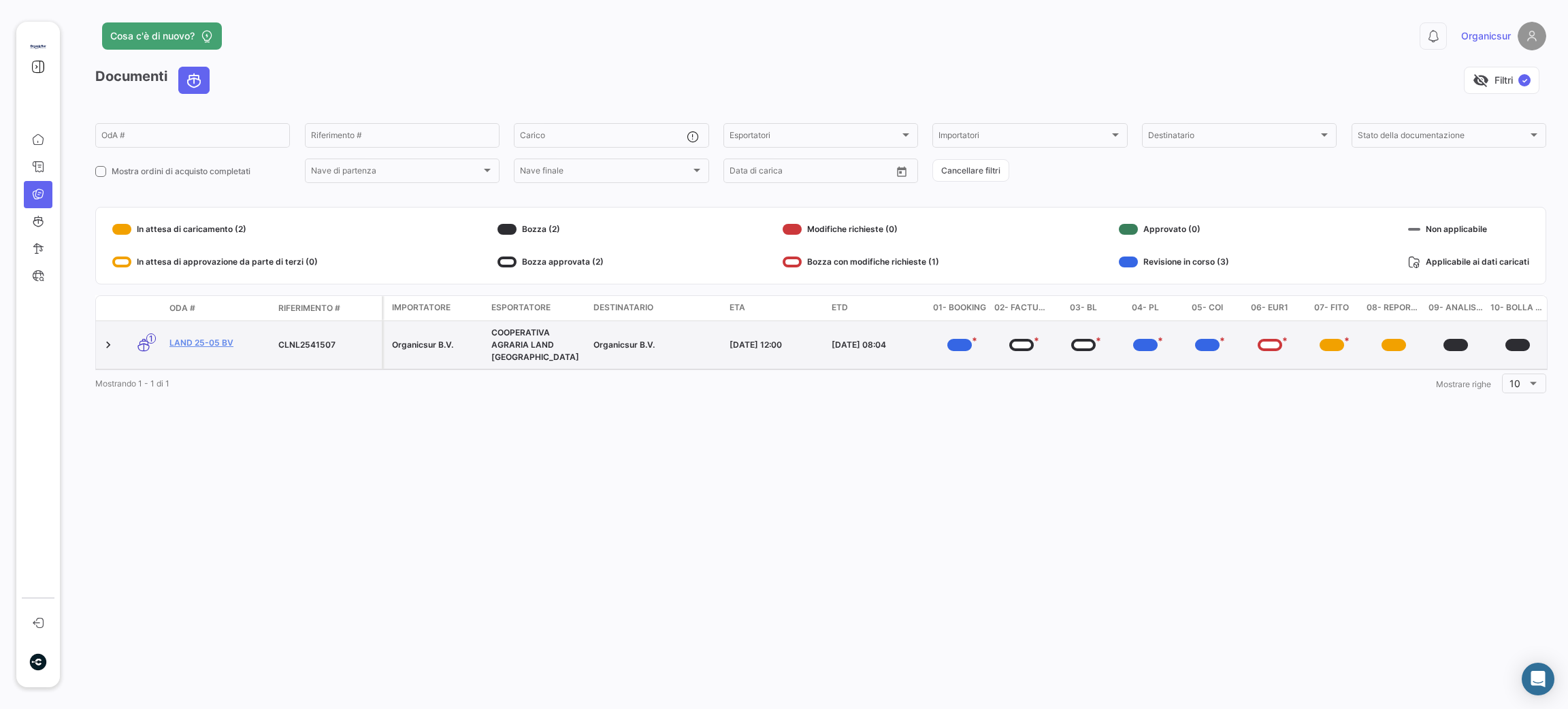
click at [199, 347] on div "LAND 25-05 BV" at bounding box center [218, 344] width 98 height 15
click at [199, 341] on link "LAND 25-05 BV" at bounding box center [218, 342] width 98 height 12
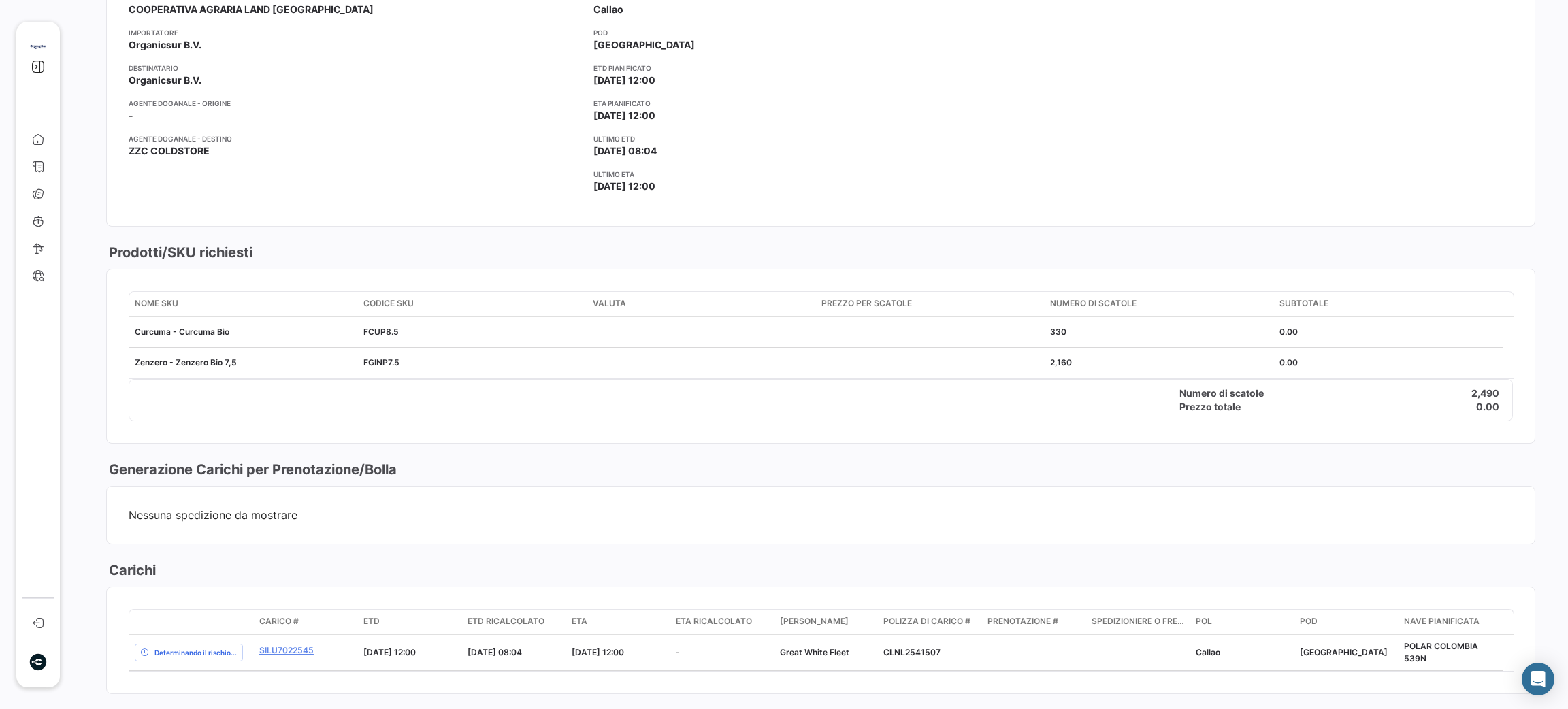
scroll to position [102, 0]
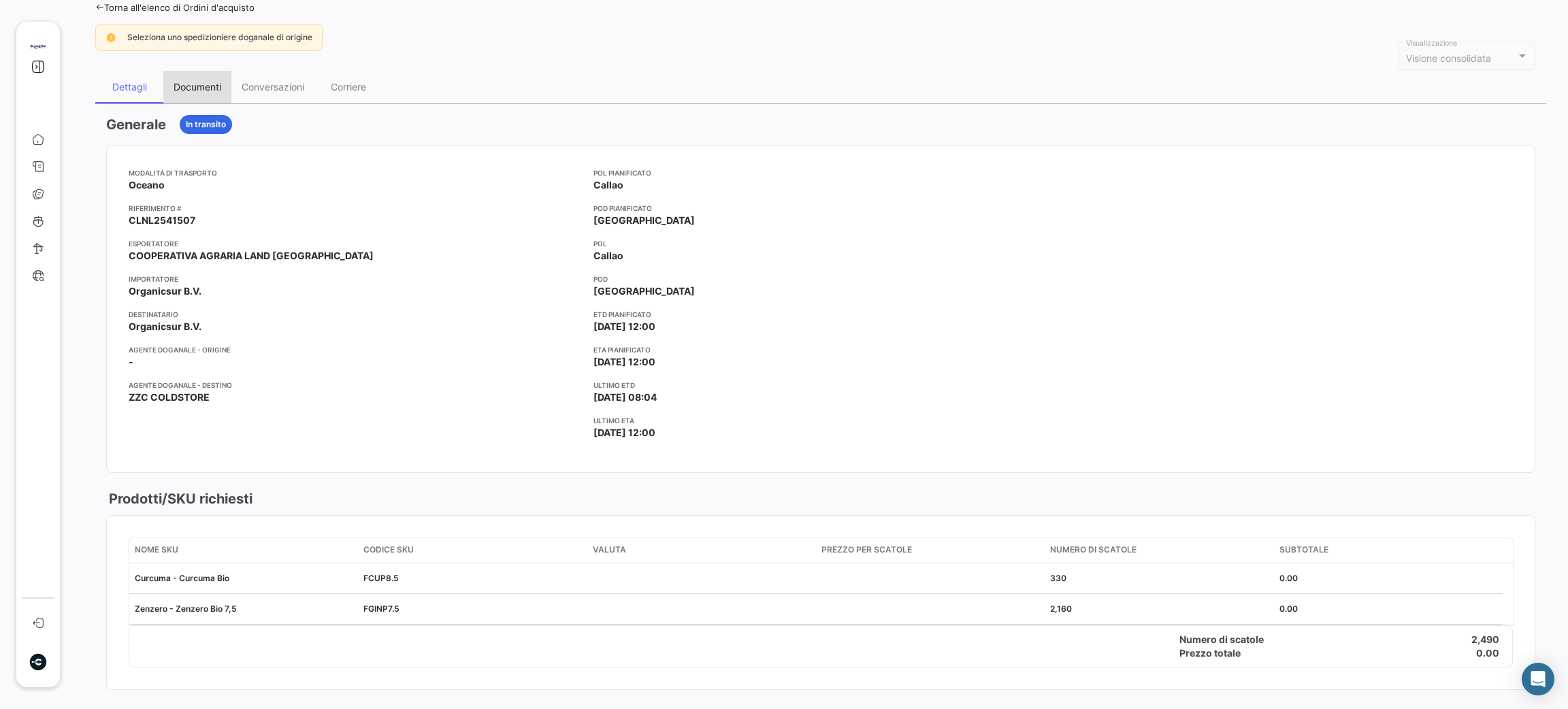
click at [202, 86] on div "Documenti" at bounding box center [197, 87] width 47 height 11
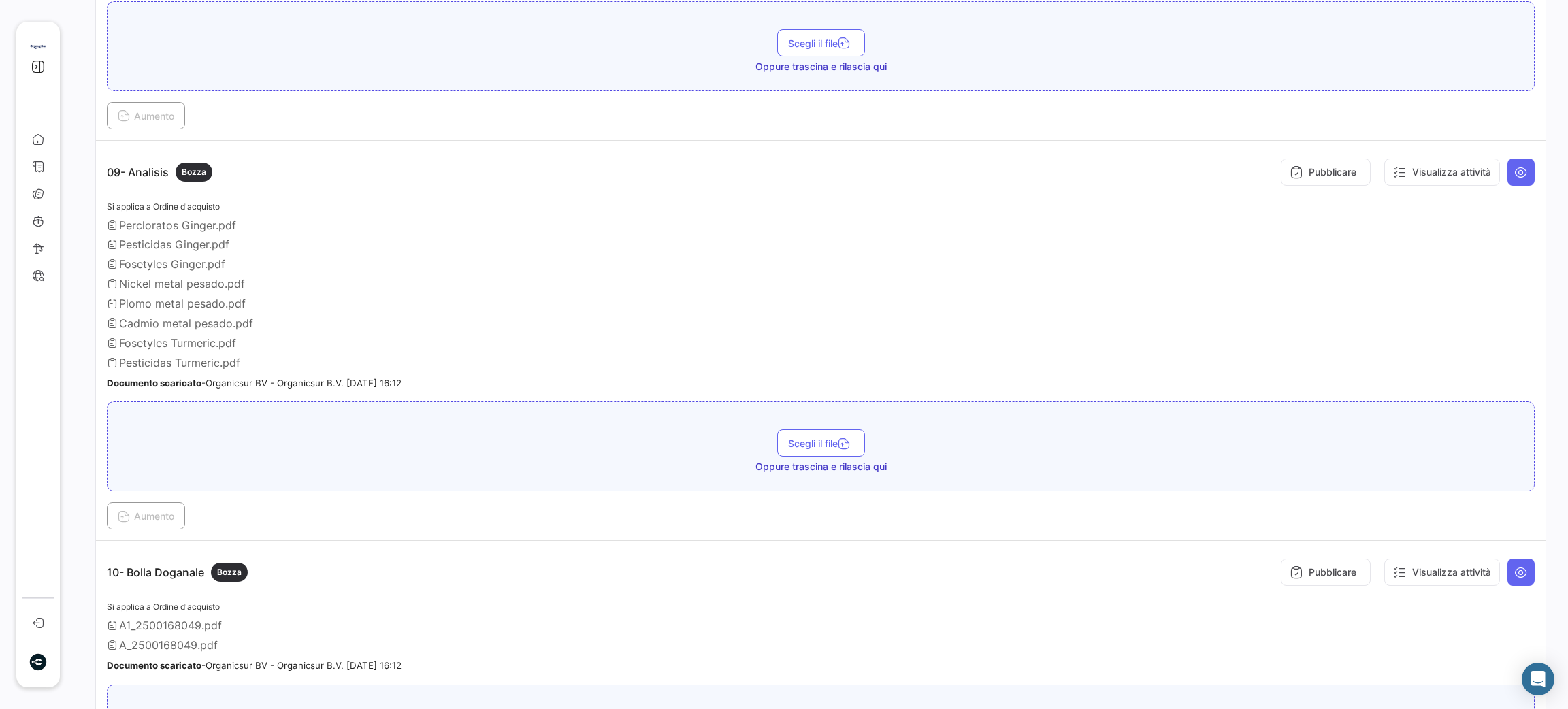
scroll to position [2132, 0]
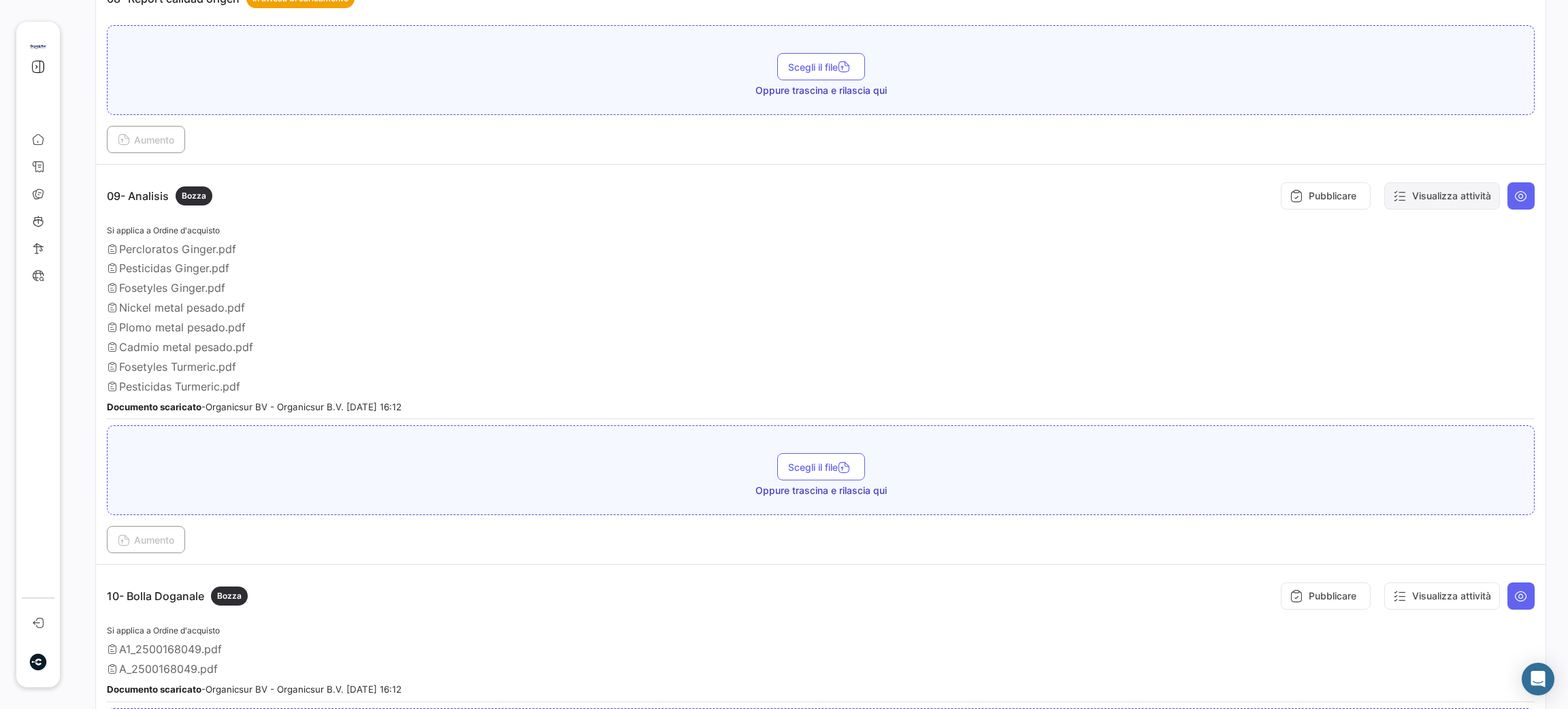
click at [1430, 189] on button "Visualizza attività" at bounding box center [1442, 196] width 116 height 27
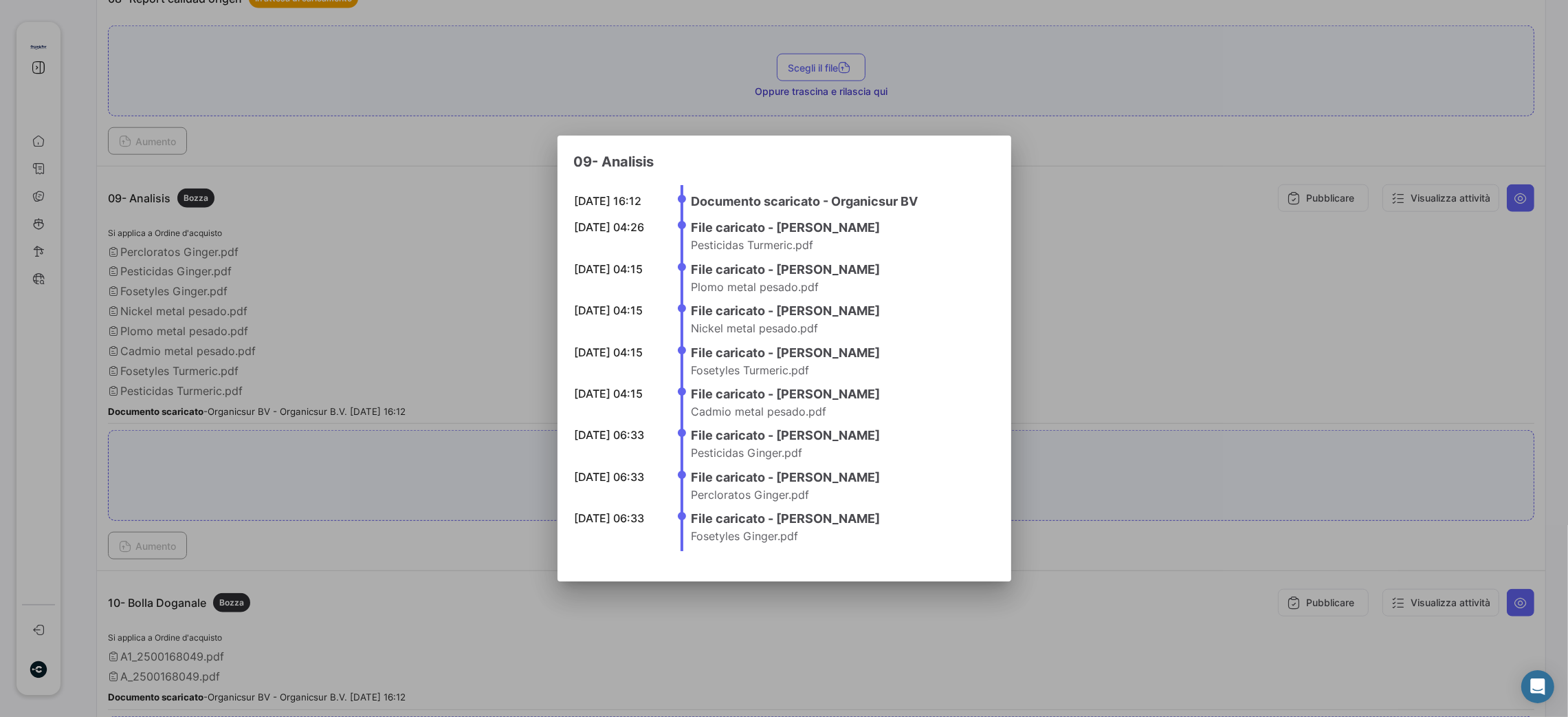
click at [1113, 628] on div at bounding box center [784, 358] width 1568 height 717
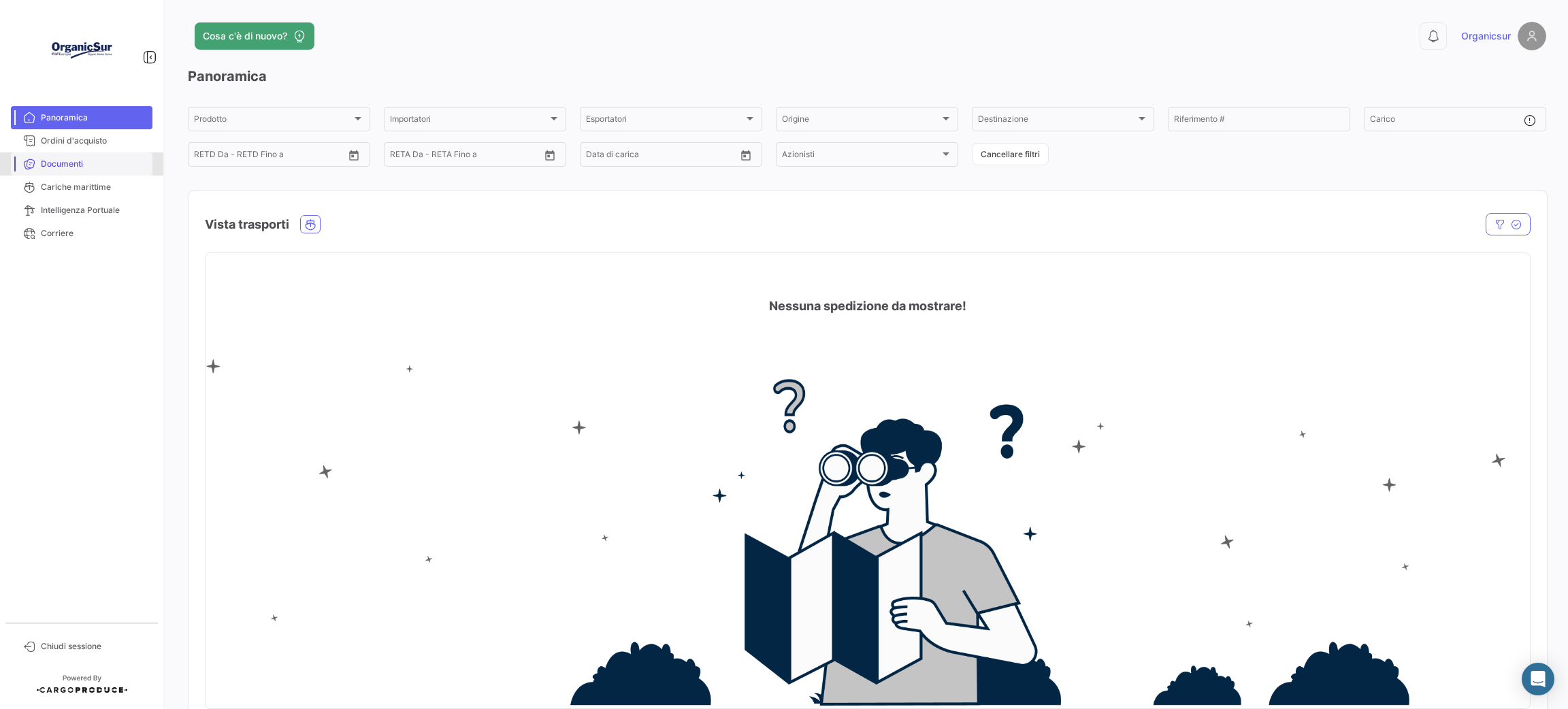
click at [51, 163] on span "Documenti" at bounding box center [94, 164] width 106 height 12
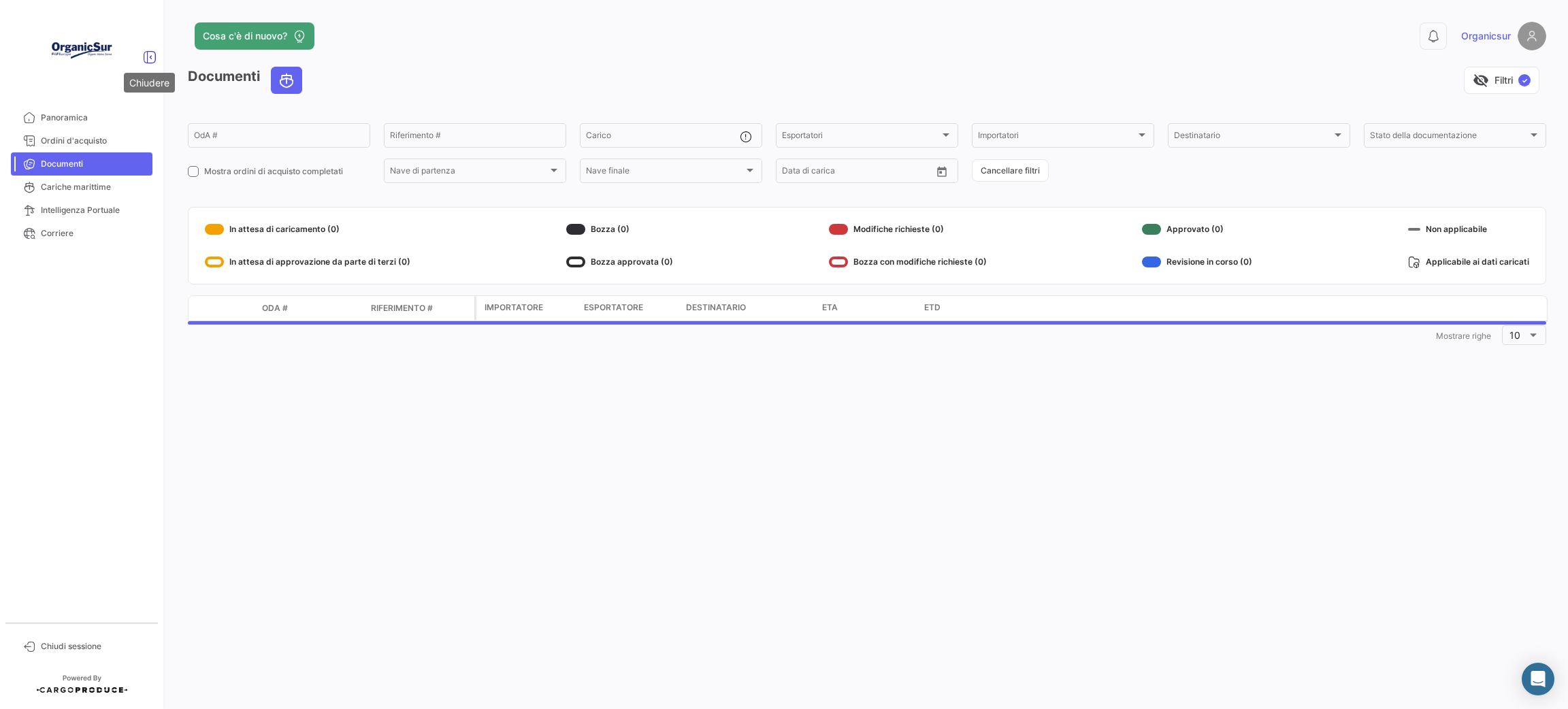
click at [152, 59] on icon at bounding box center [149, 57] width 14 height 14
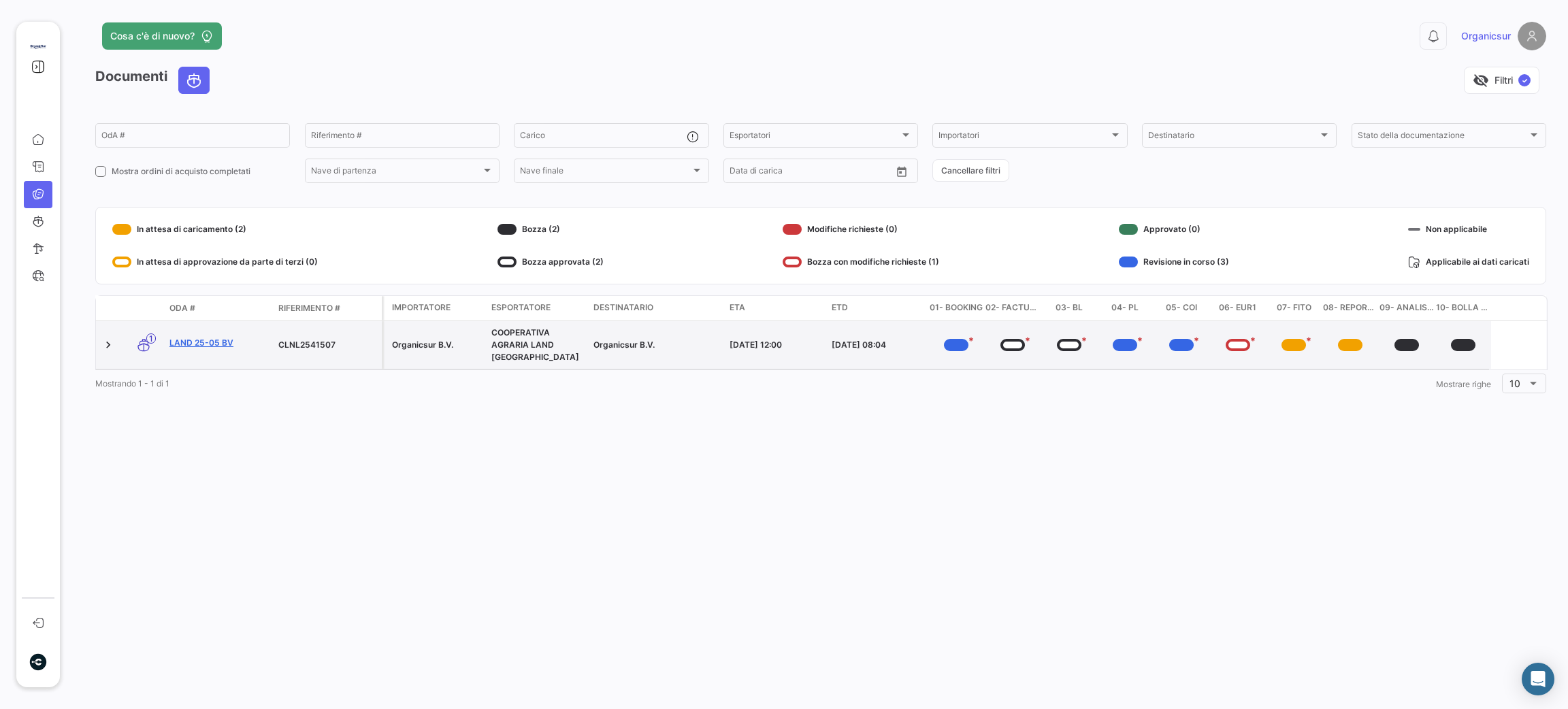
click at [205, 336] on link "LAND 25-05 BV" at bounding box center [218, 342] width 98 height 12
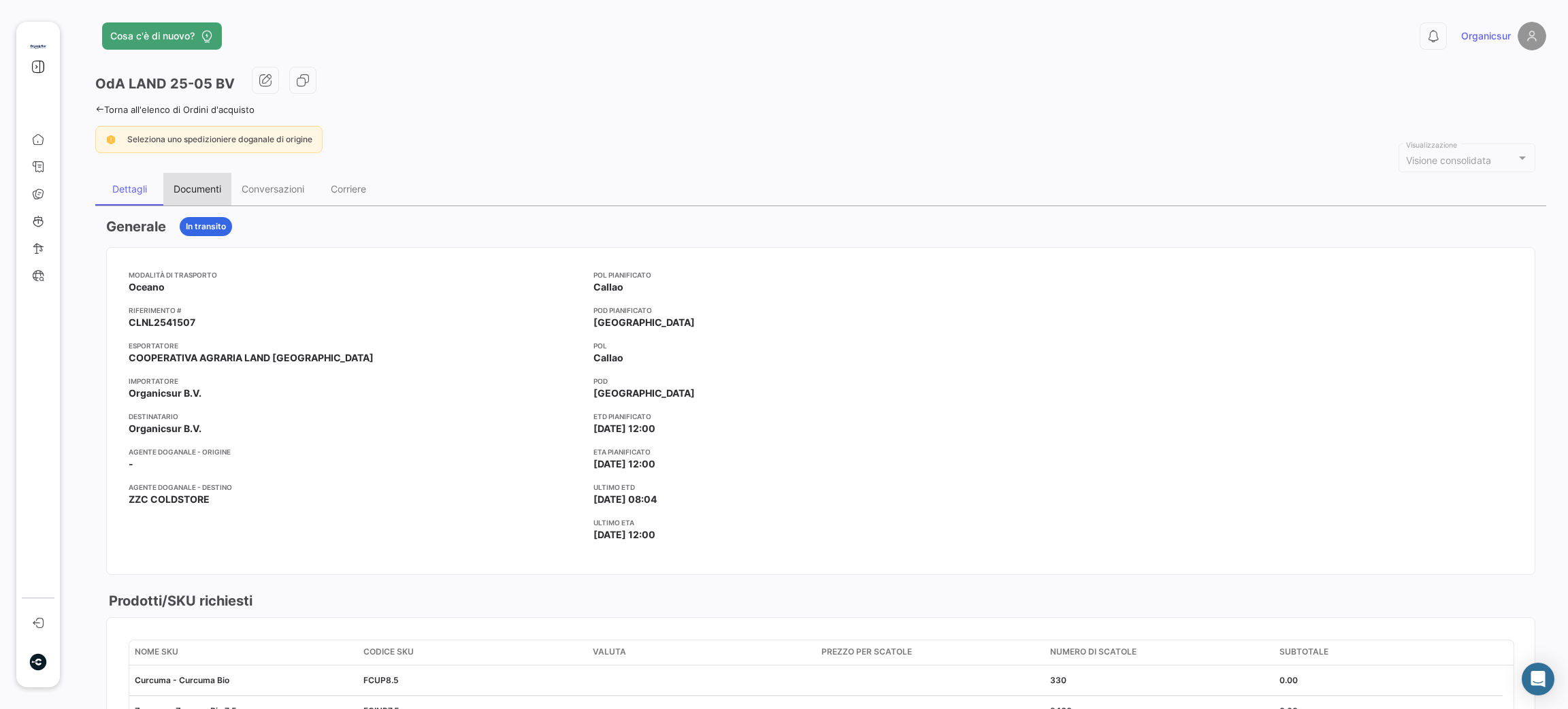
click at [210, 178] on div "Documenti" at bounding box center [197, 189] width 68 height 33
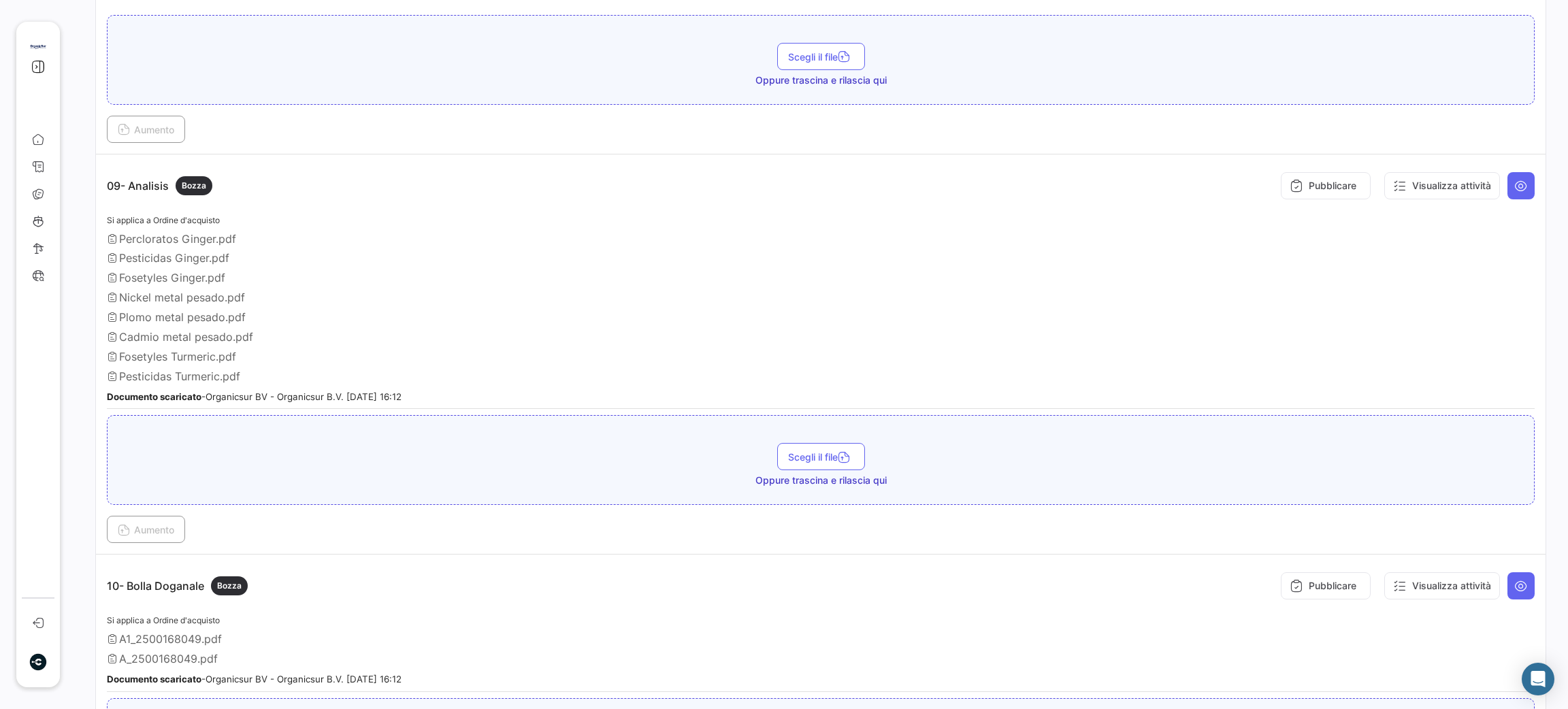
scroll to position [2336, 0]
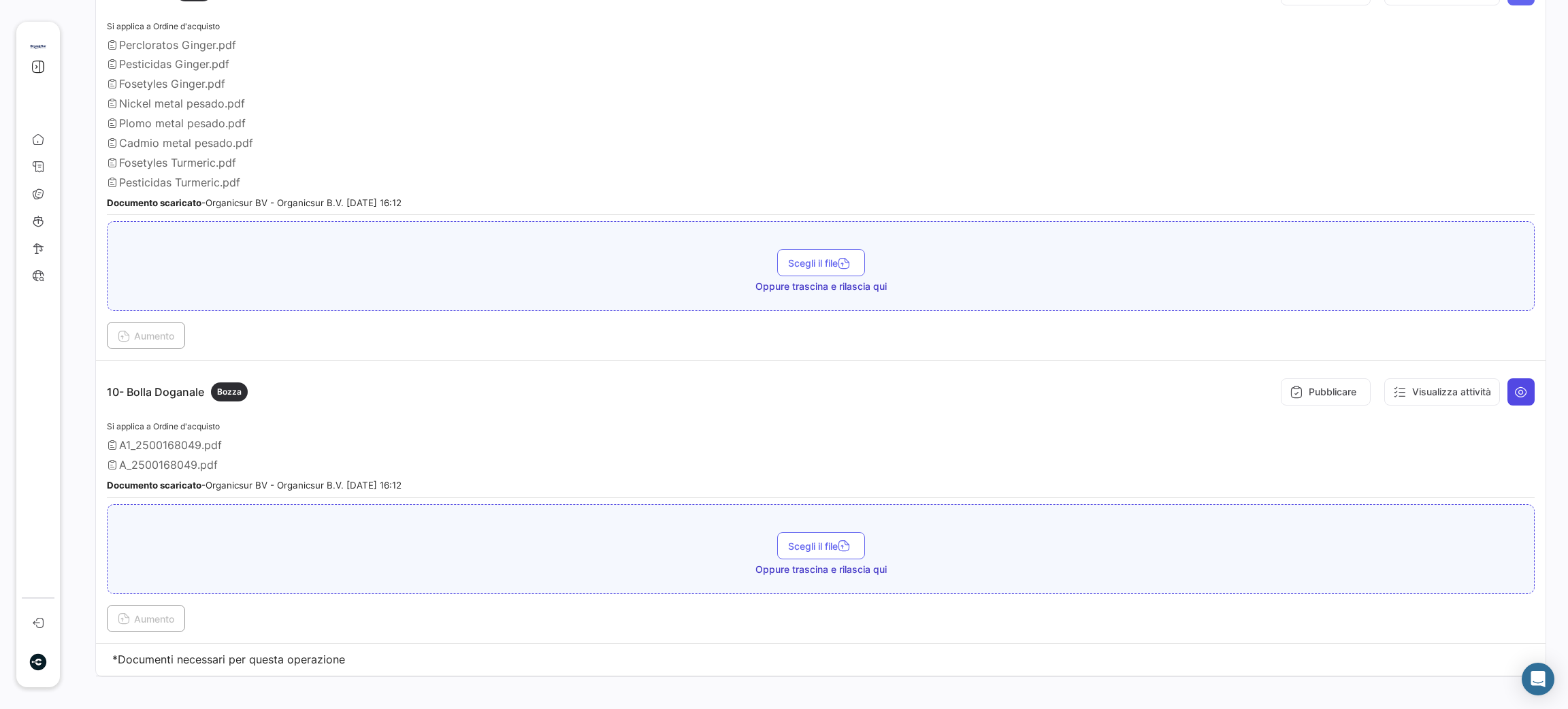
click at [1514, 385] on icon at bounding box center [1521, 391] width 14 height 14
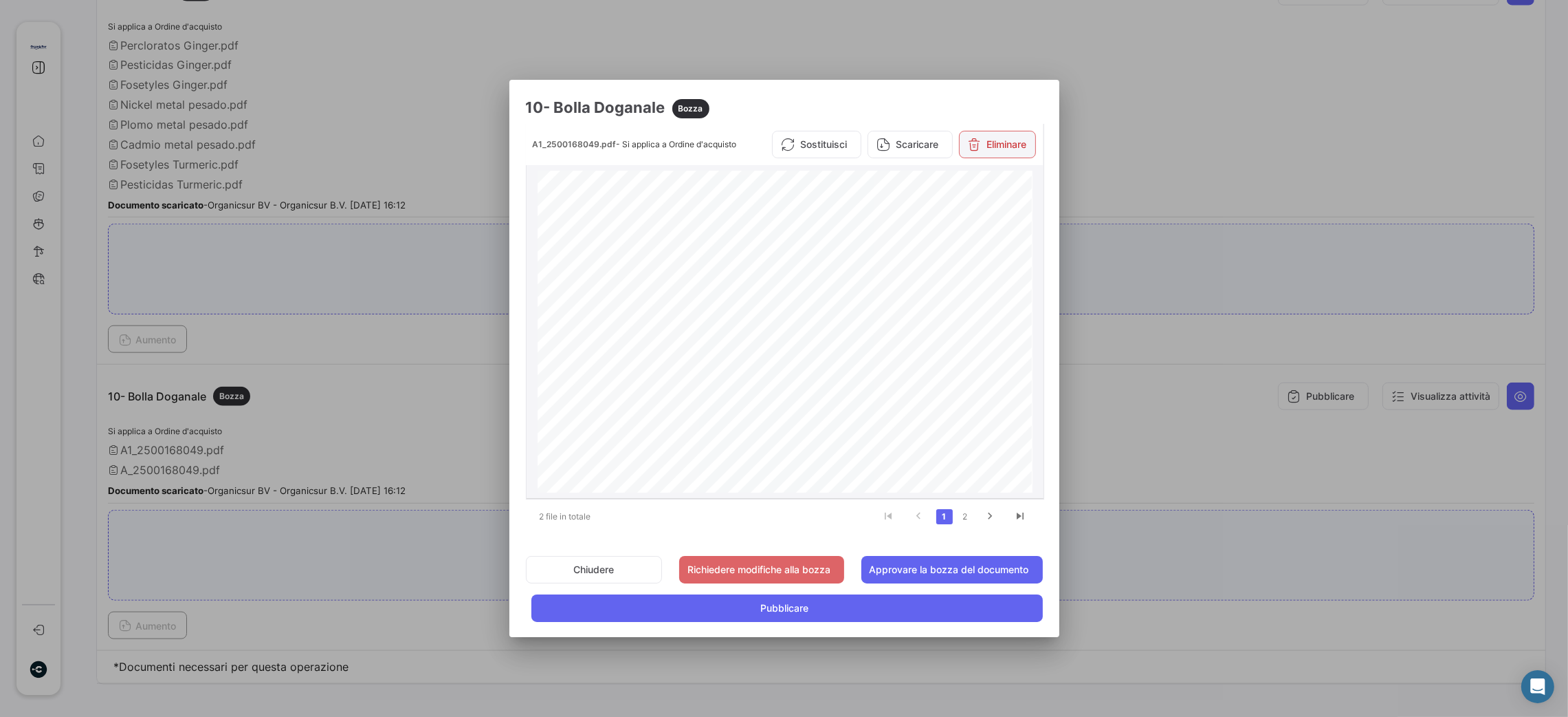
click at [991, 140] on button "Eliminare" at bounding box center [997, 145] width 77 height 28
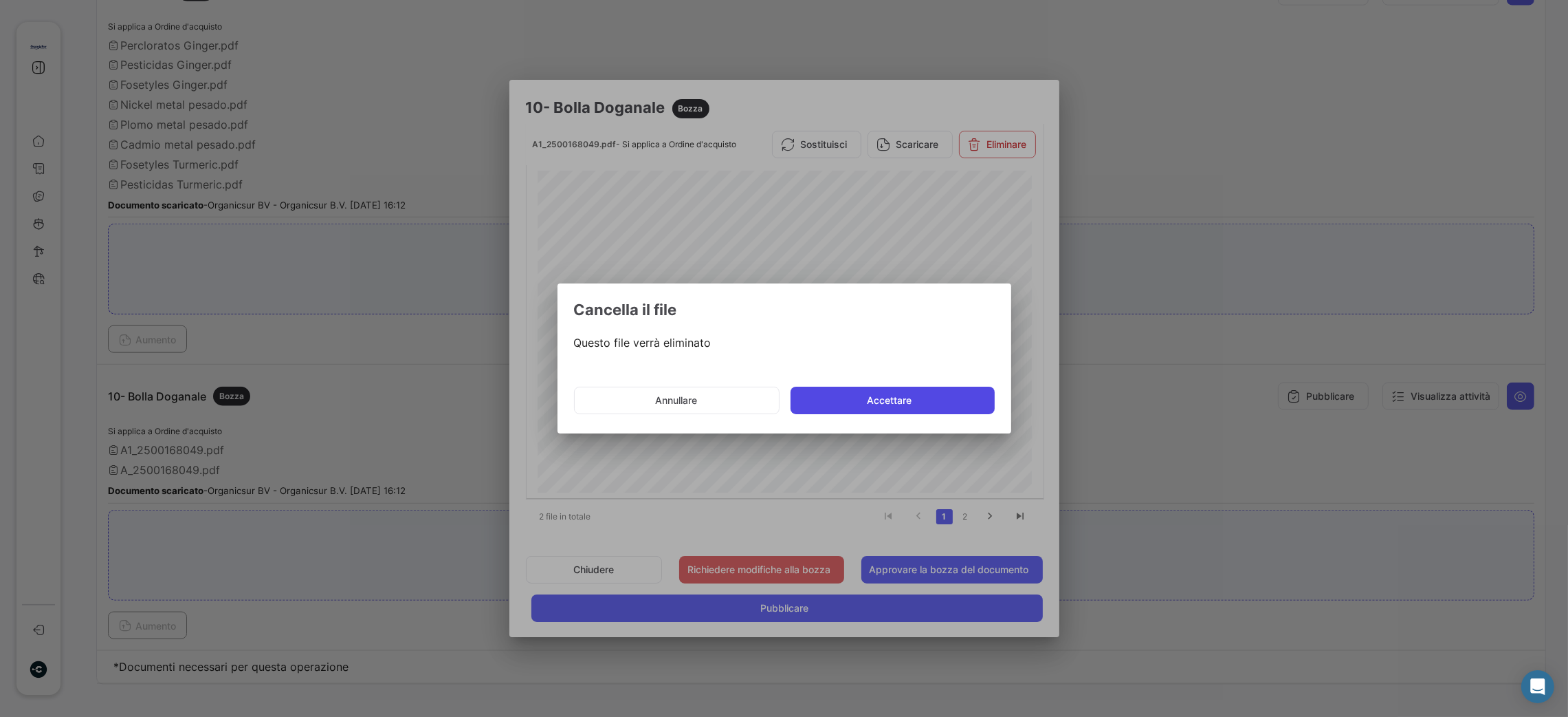
click at [905, 398] on button "Accettare" at bounding box center [893, 400] width 205 height 28
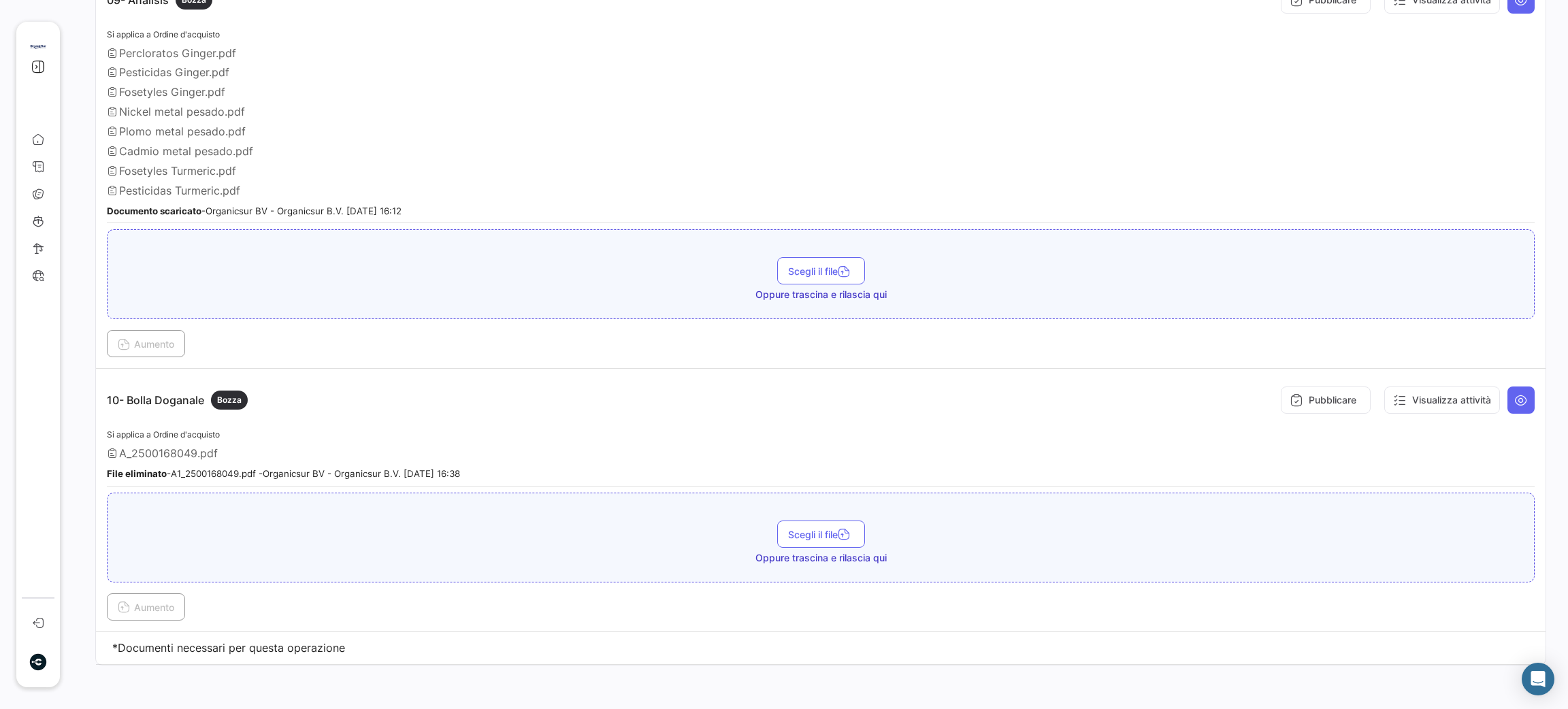
scroll to position [2316, 0]
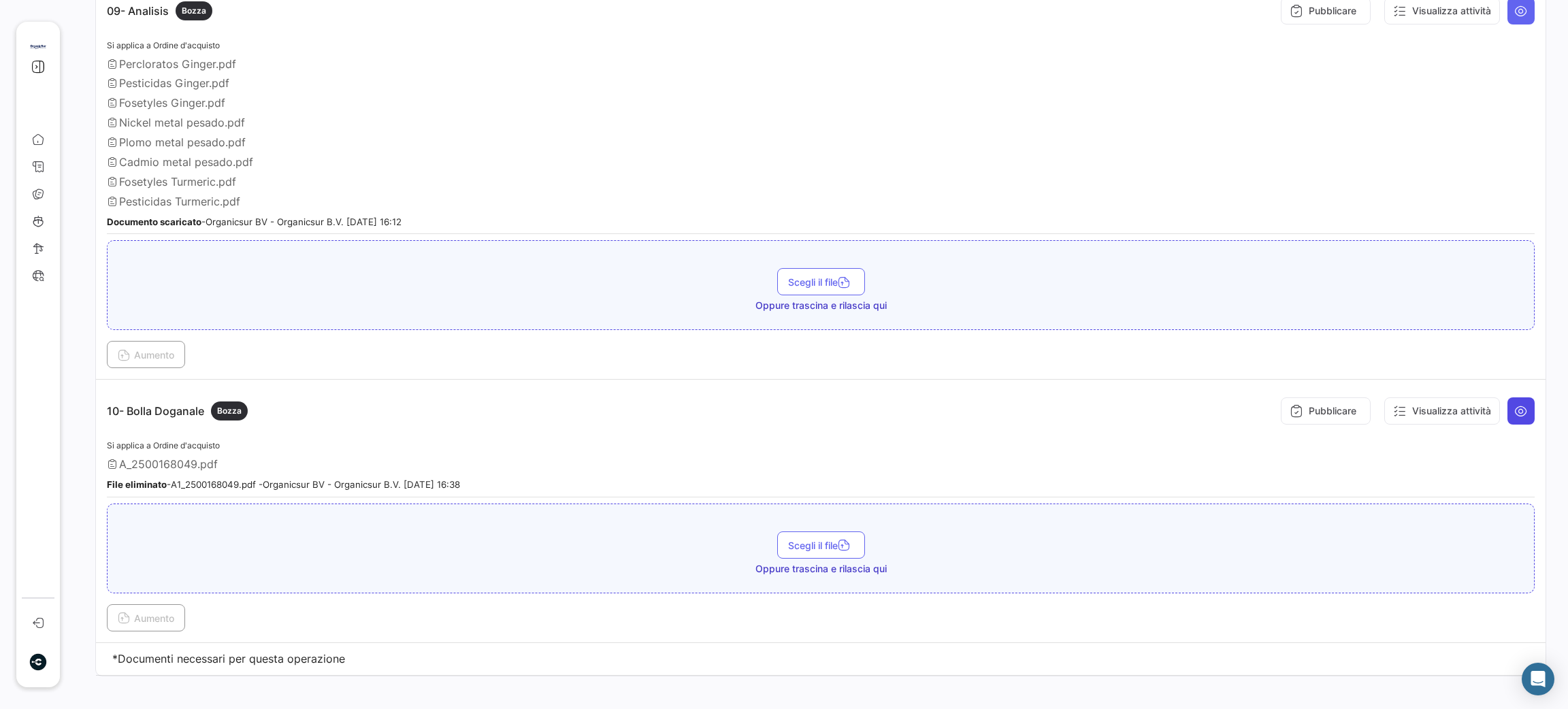
click at [1514, 404] on icon at bounding box center [1521, 410] width 14 height 14
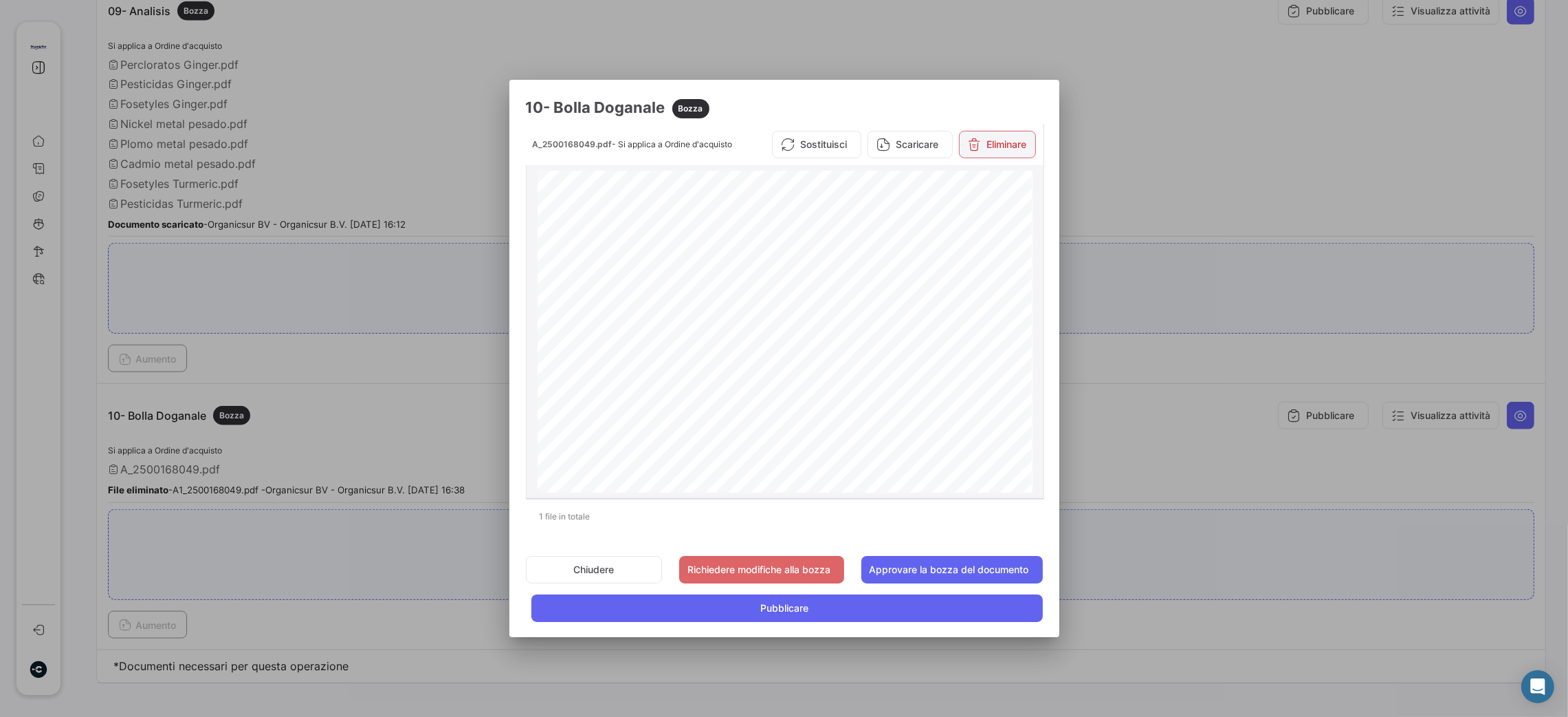
click at [1004, 138] on button "Eliminare" at bounding box center [997, 145] width 77 height 28
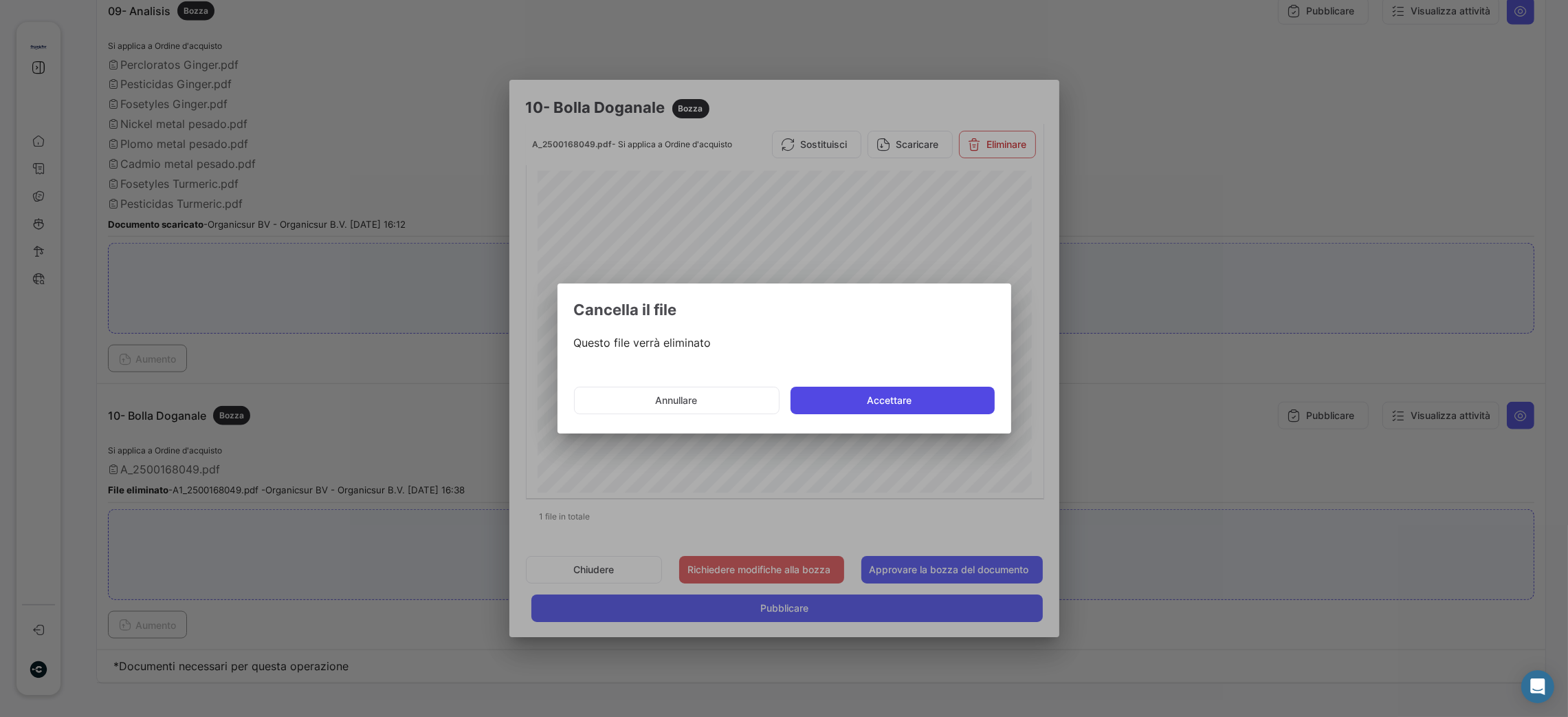
click at [933, 398] on button "Accettare" at bounding box center [893, 400] width 205 height 28
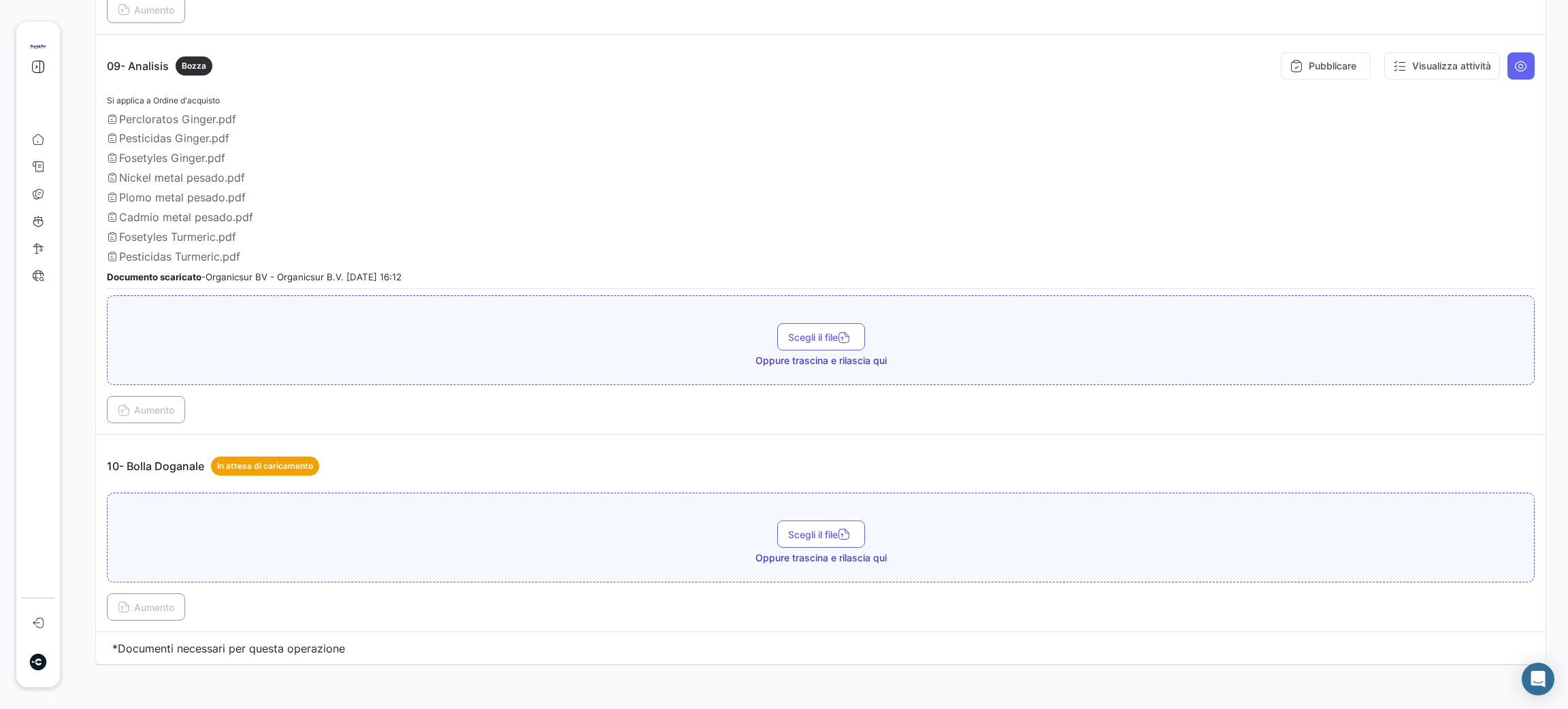
scroll to position [2252, 0]
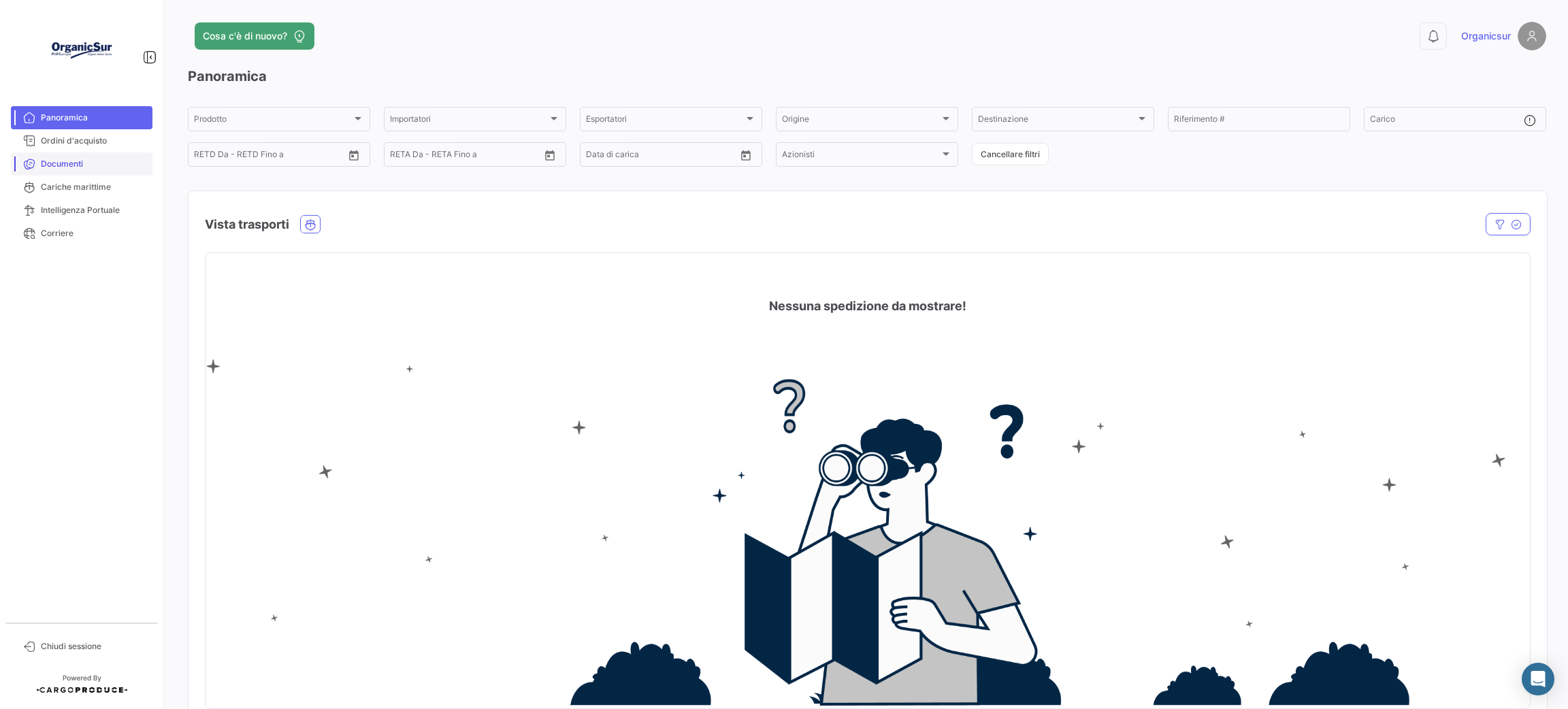
click at [92, 167] on span "Documenti" at bounding box center [94, 164] width 106 height 12
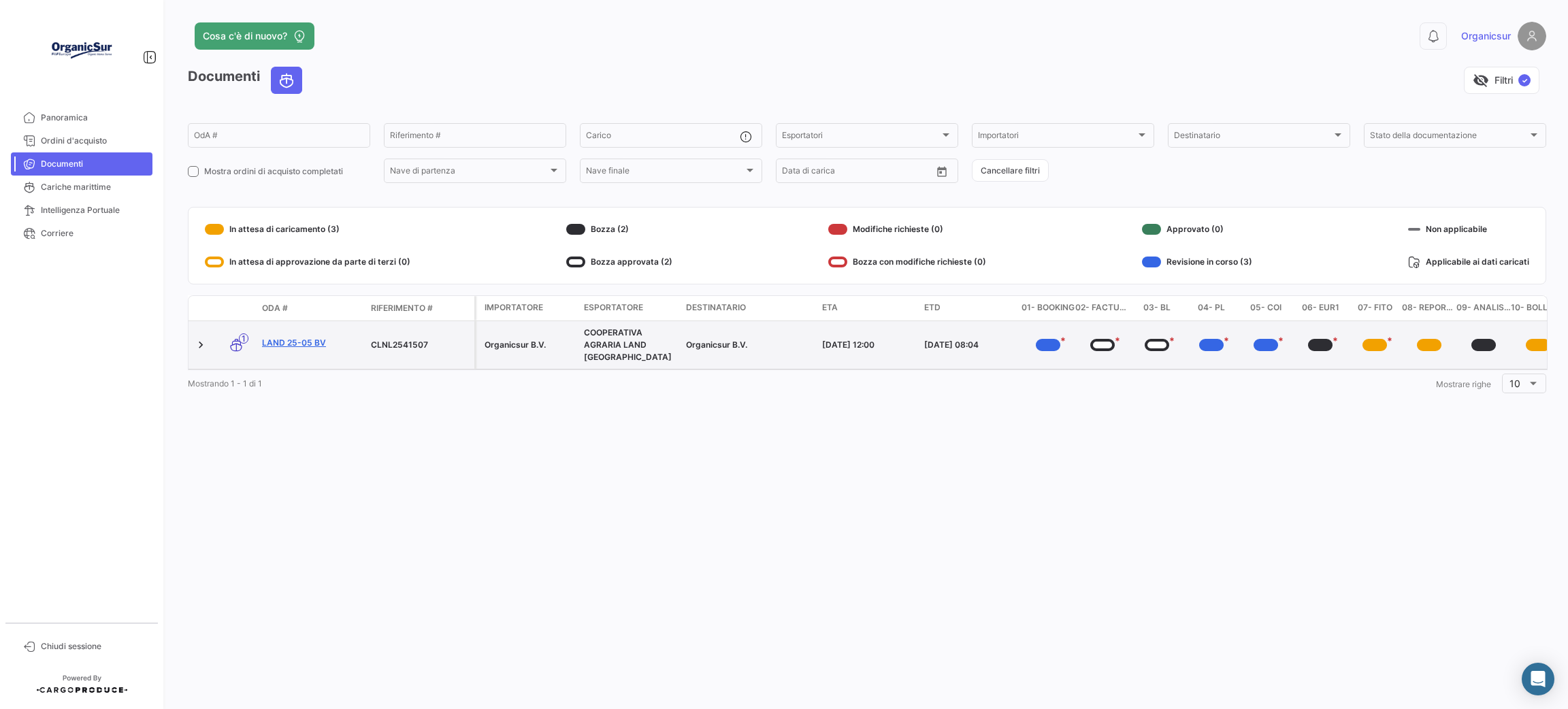
click at [305, 342] on link "LAND 25-05 BV" at bounding box center [311, 342] width 98 height 12
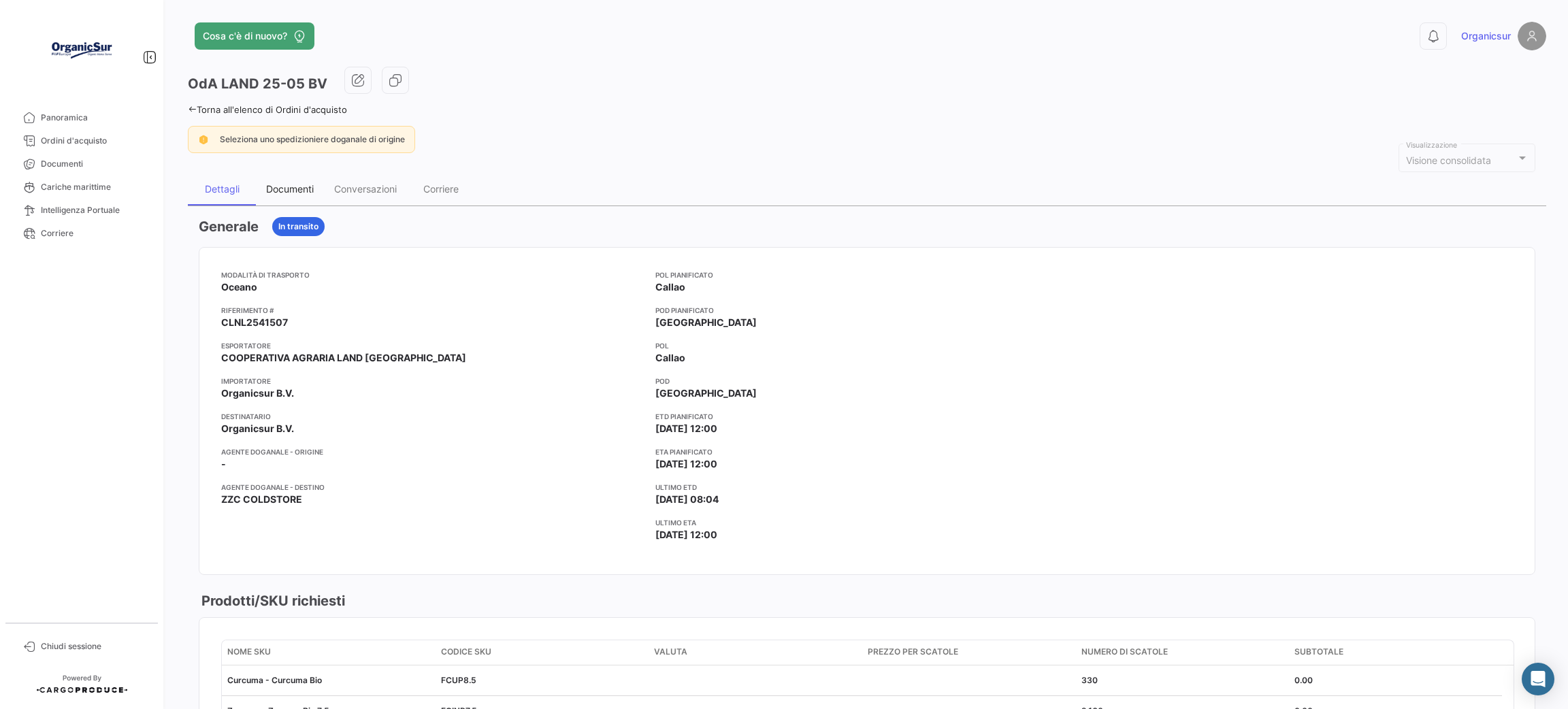
click at [276, 194] on div "Documenti" at bounding box center [289, 189] width 47 height 11
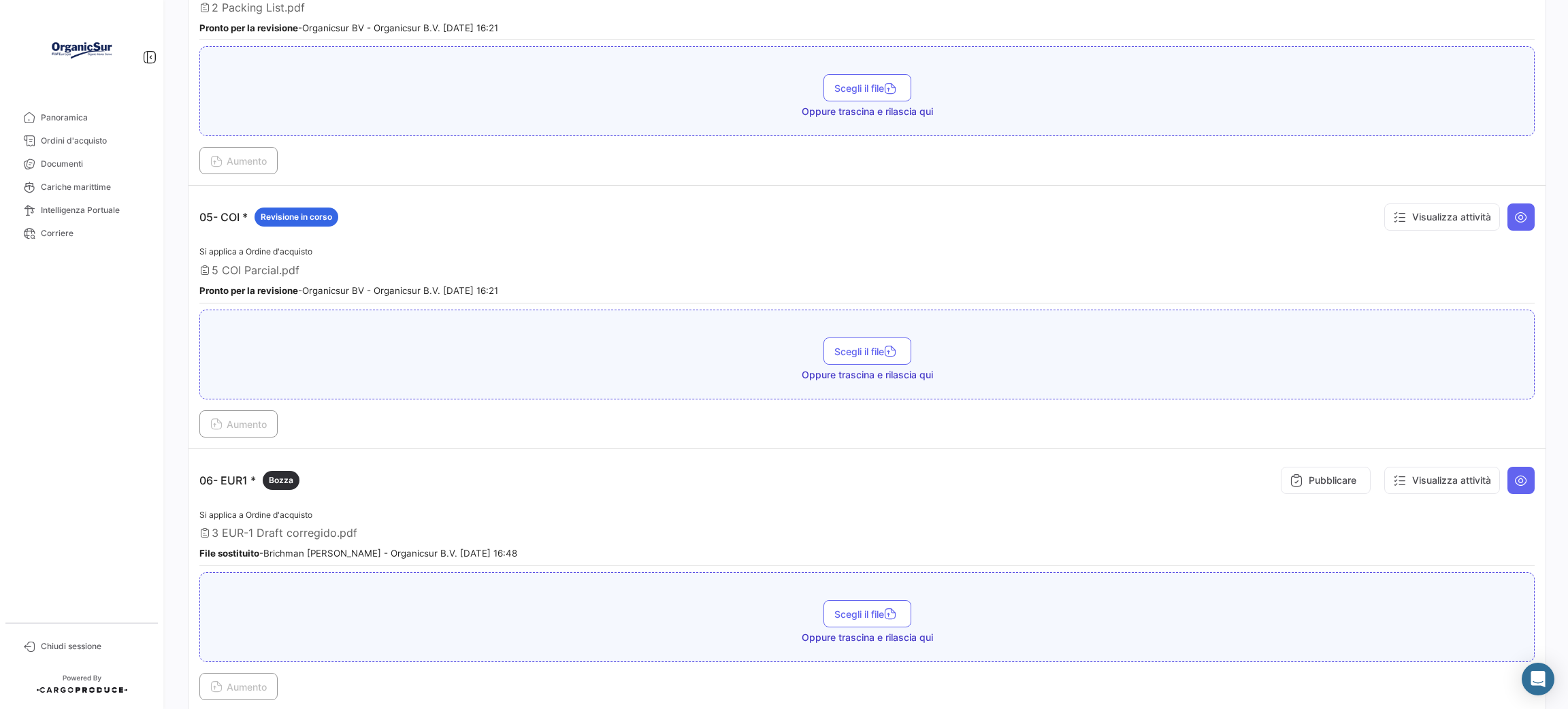
scroll to position [1212, 0]
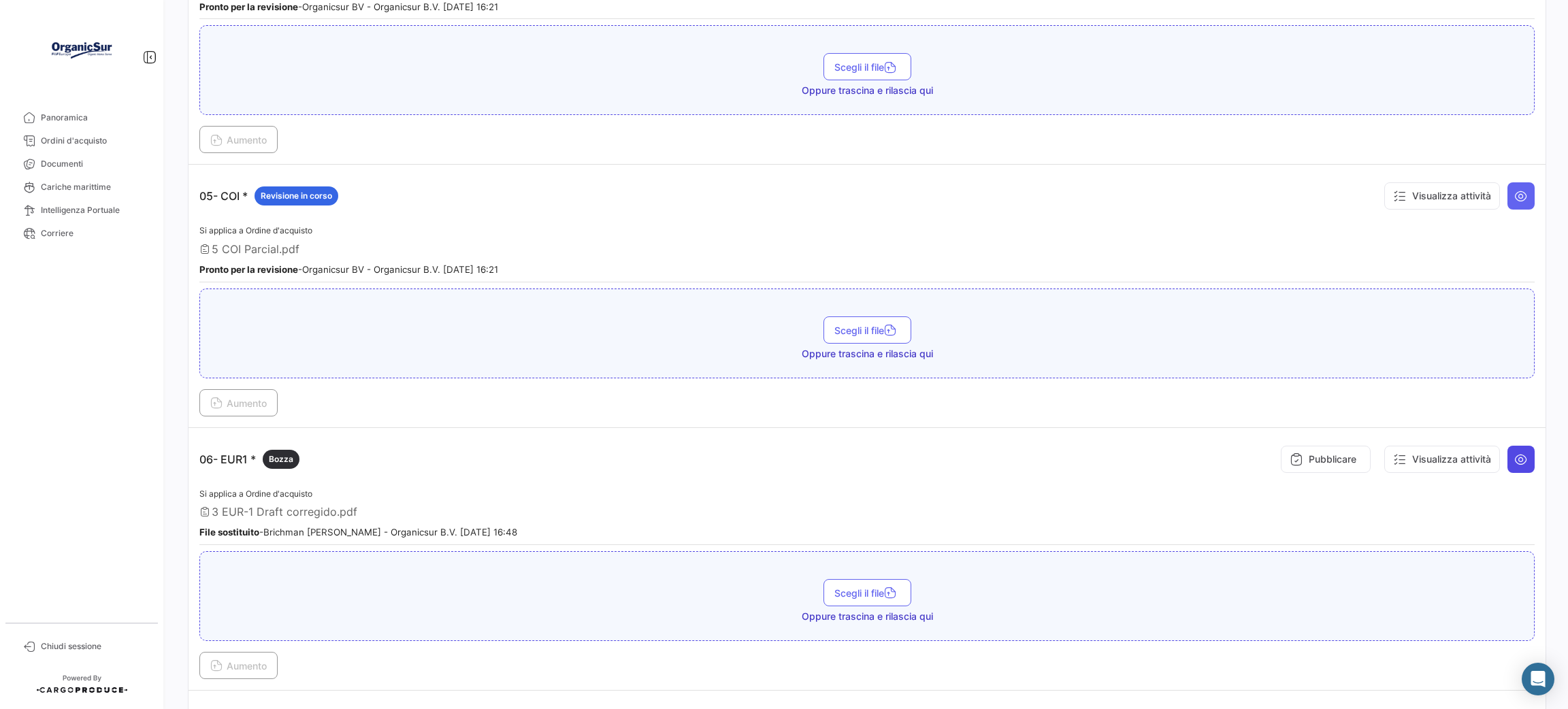
click at [1514, 458] on icon at bounding box center [1521, 458] width 14 height 14
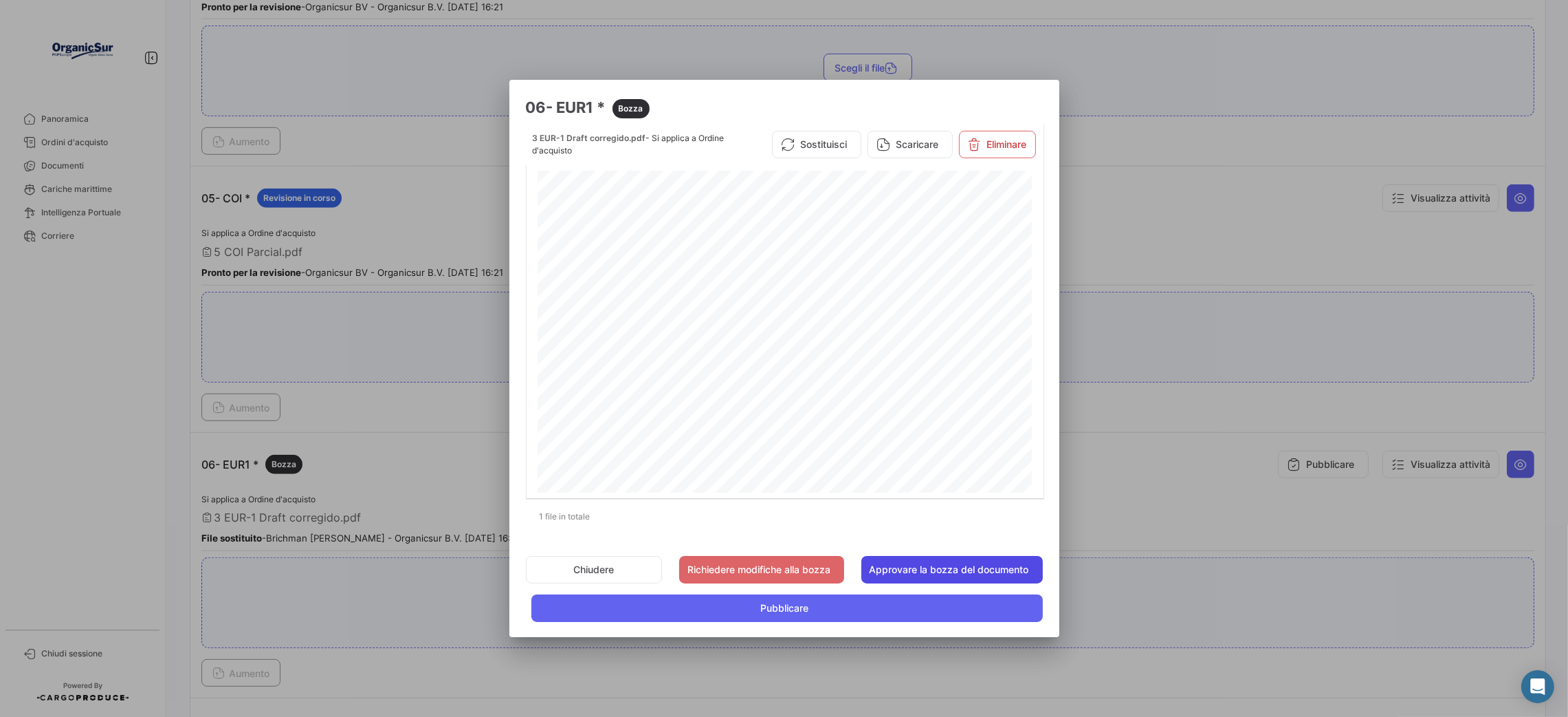
click at [1019, 568] on button "Approvare la bozza del documento" at bounding box center [952, 569] width 182 height 28
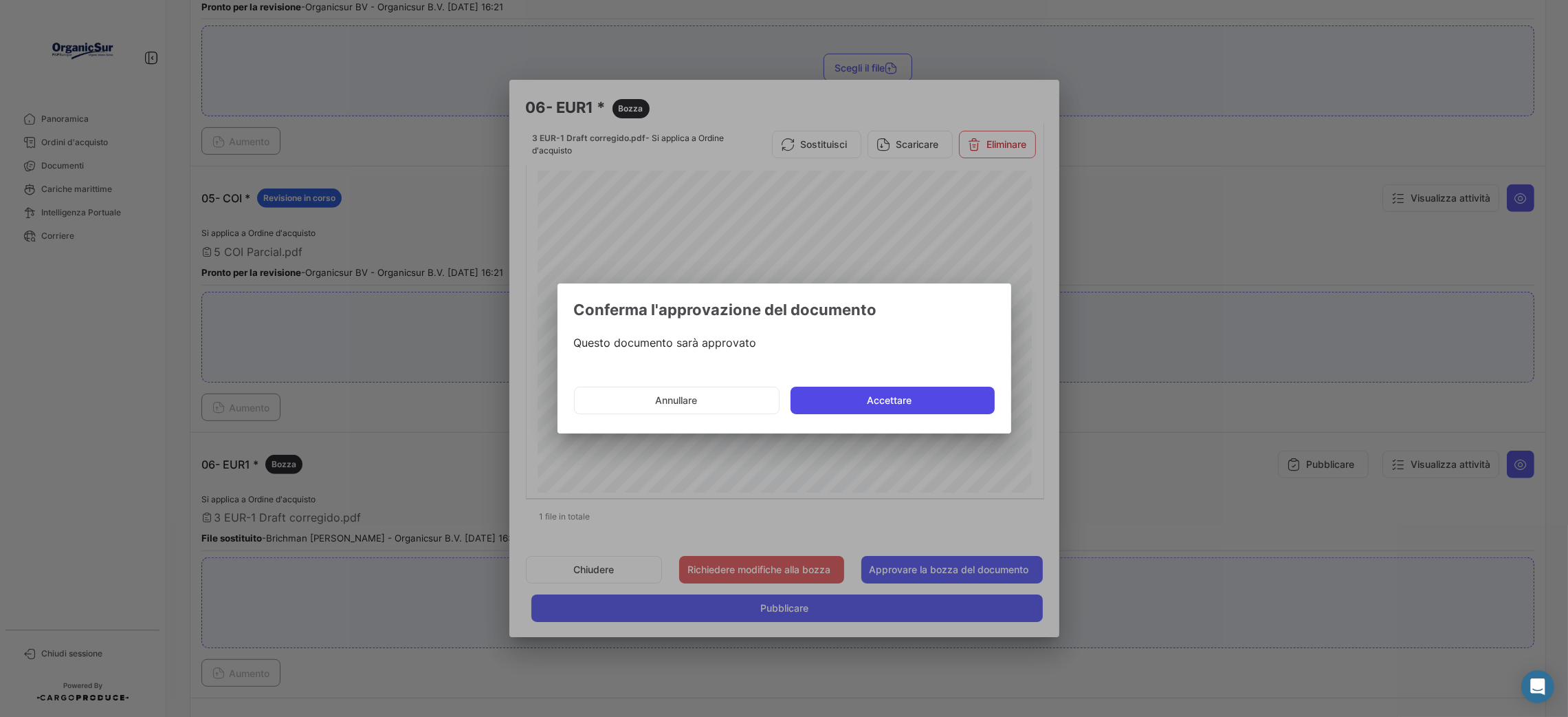
click at [930, 398] on button "Accettare" at bounding box center [893, 400] width 205 height 28
